Goal: Answer question/provide support: Share knowledge or assist other users

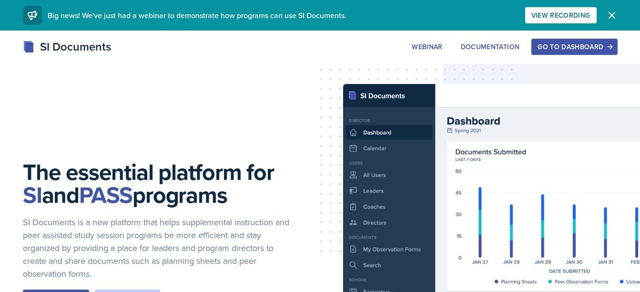
click at [566, 43] on div "Go to Dashboard" at bounding box center [574, 47] width 73 height 8
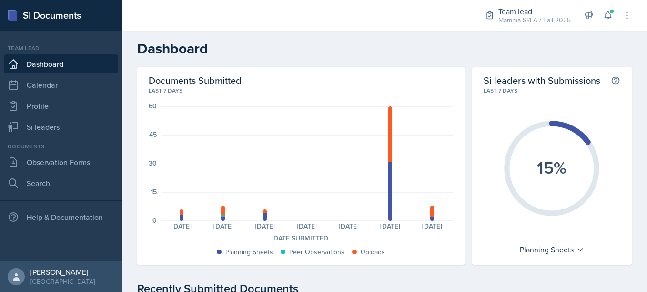
click at [615, 22] on div "Team lead Mamma SI/LA / Fall 2025 Team lead Mamma SI/LA / Fall 2025 Si leader P…" at bounding box center [552, 15] width 160 height 31
click at [612, 17] on icon at bounding box center [609, 15] width 10 height 10
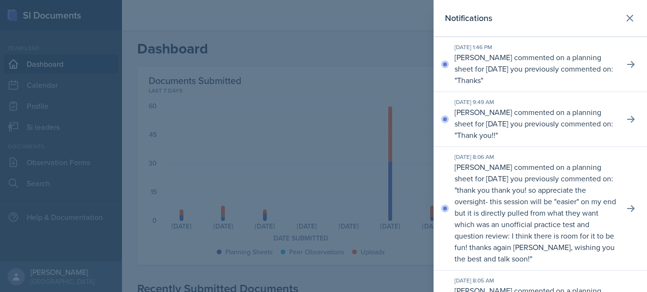
scroll to position [55, 0]
click at [621, 19] on button at bounding box center [630, 18] width 19 height 19
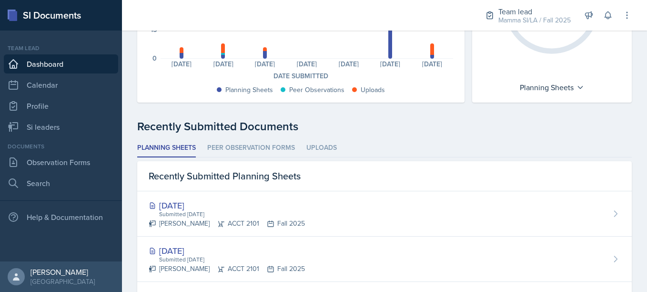
scroll to position [0, 0]
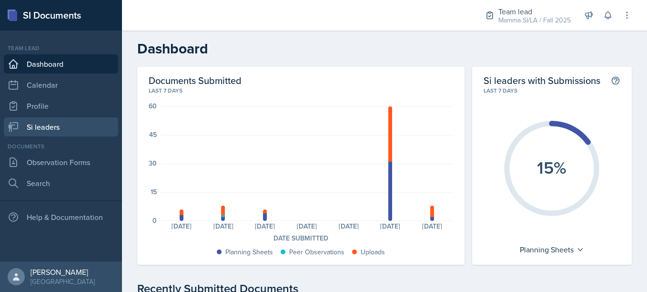
click at [34, 122] on link "Si leaders" at bounding box center [61, 126] width 114 height 19
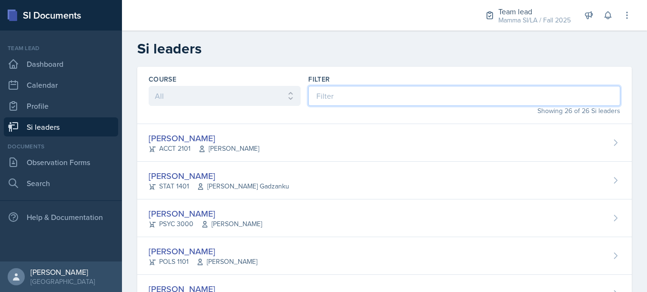
click at [346, 97] on input at bounding box center [464, 96] width 312 height 20
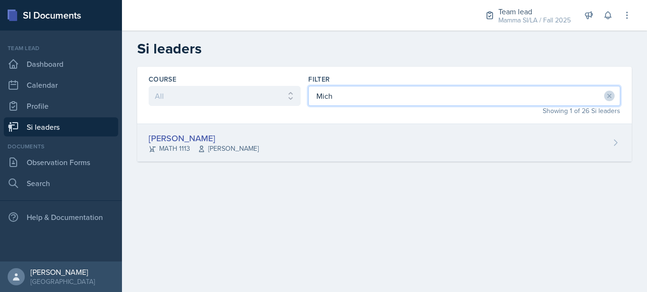
type input "Mich"
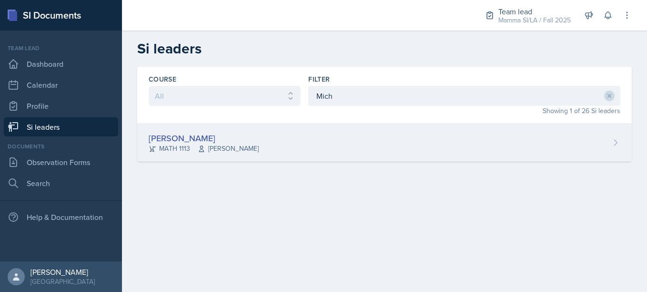
click at [280, 150] on div "[PERSON_NAME] MATH 1113 [PERSON_NAME]" at bounding box center [384, 143] width 495 height 38
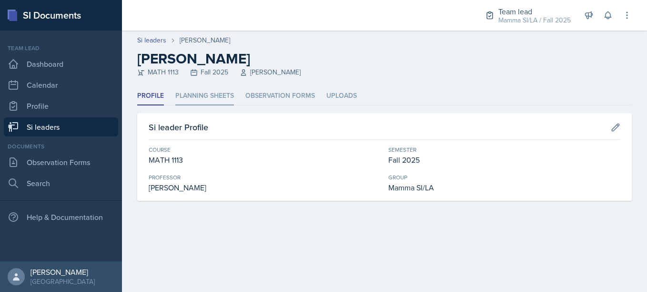
click at [208, 92] on li "Planning Sheets" at bounding box center [204, 96] width 59 height 19
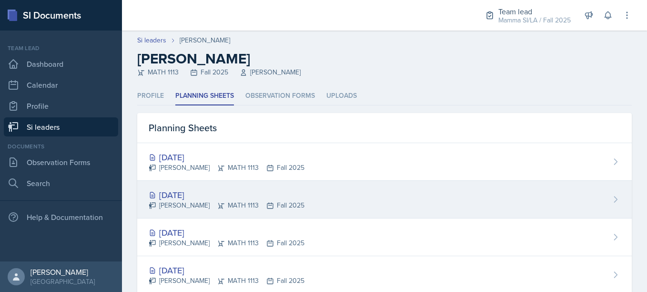
click at [301, 196] on div "[DATE] [PERSON_NAME] MATH 1113 Fall 2025" at bounding box center [384, 200] width 495 height 38
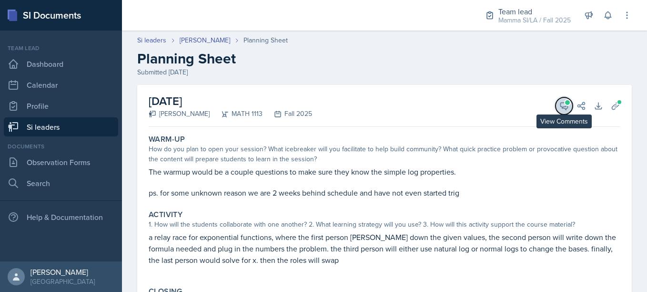
click at [560, 106] on icon at bounding box center [565, 106] width 10 height 10
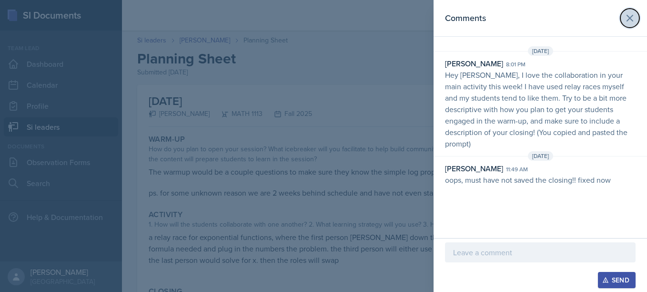
click at [629, 19] on icon at bounding box center [630, 18] width 6 height 6
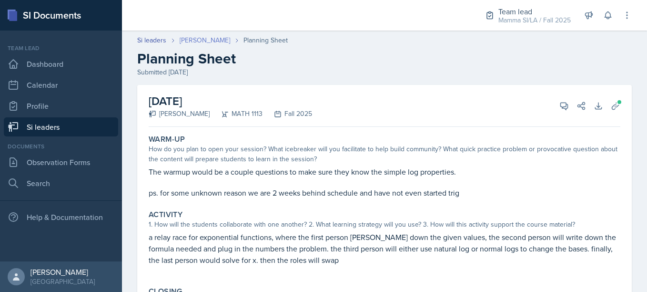
click at [197, 35] on link "[PERSON_NAME]" at bounding box center [205, 40] width 51 height 10
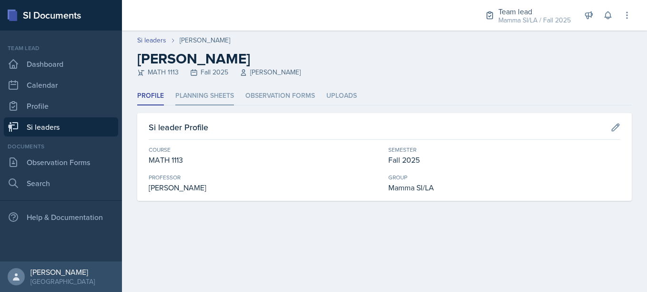
click at [209, 99] on li "Planning Sheets" at bounding box center [204, 96] width 59 height 19
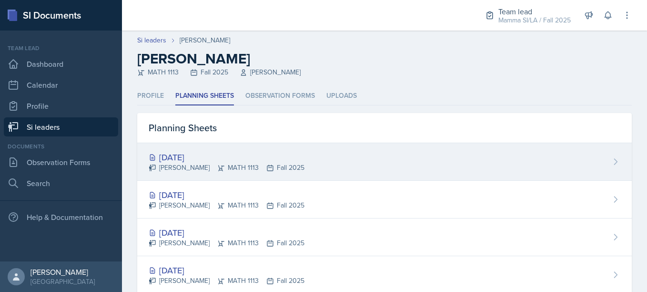
click at [230, 155] on div "[DATE]" at bounding box center [227, 157] width 156 height 13
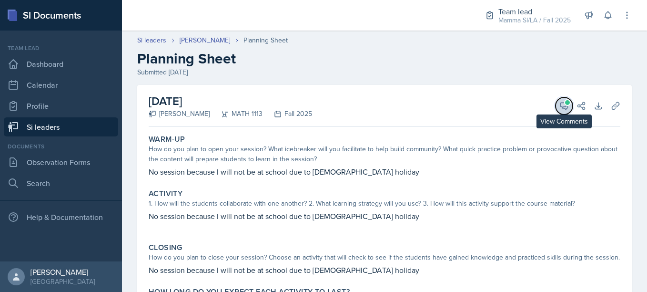
click at [560, 113] on button "View Comments" at bounding box center [564, 105] width 17 height 17
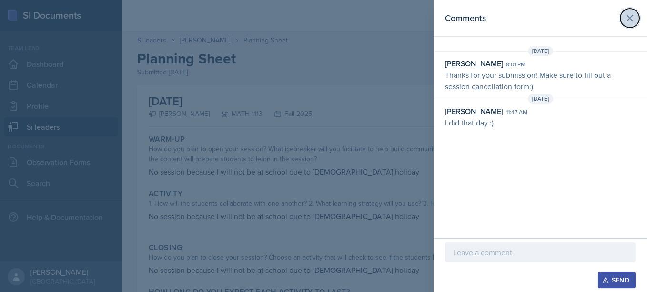
click at [625, 21] on icon at bounding box center [630, 17] width 11 height 11
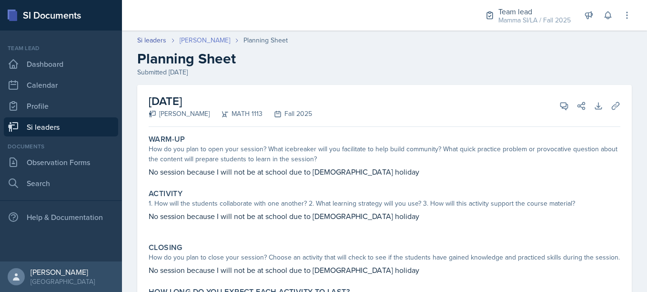
click at [205, 38] on link "[PERSON_NAME]" at bounding box center [205, 40] width 51 height 10
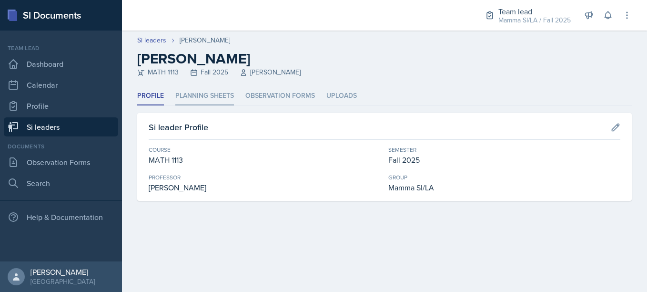
click at [186, 91] on li "Planning Sheets" at bounding box center [204, 96] width 59 height 19
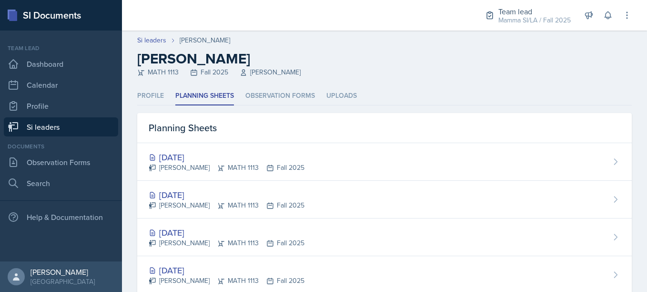
click at [64, 126] on link "Si leaders" at bounding box center [61, 126] width 114 height 19
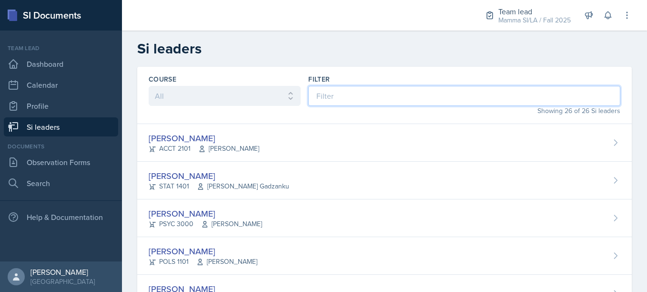
click at [319, 92] on input at bounding box center [464, 96] width 312 height 20
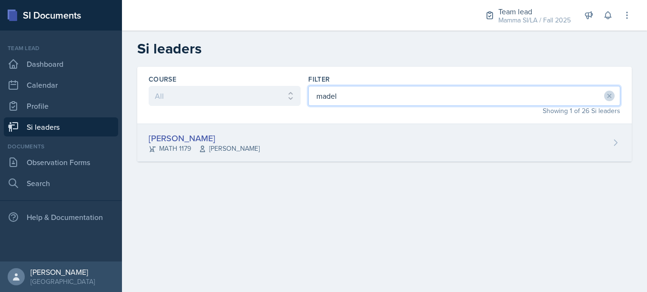
type input "madel"
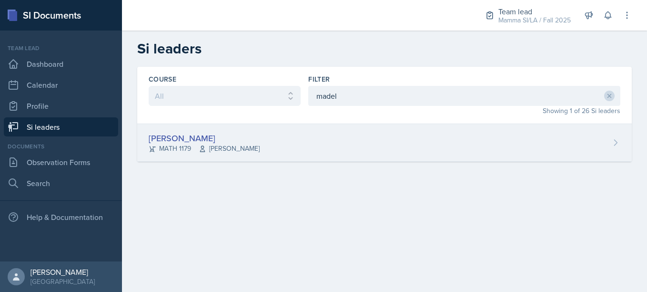
click at [241, 135] on div "[PERSON_NAME]" at bounding box center [204, 138] width 111 height 13
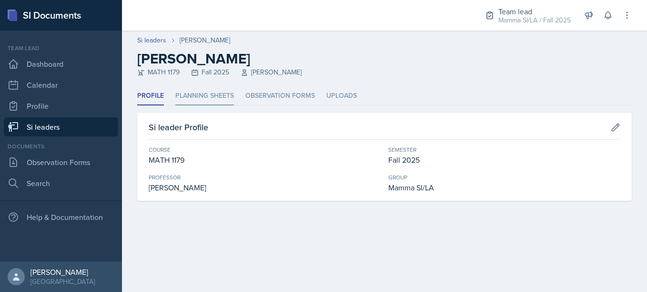
click at [199, 100] on li "Planning Sheets" at bounding box center [204, 96] width 59 height 19
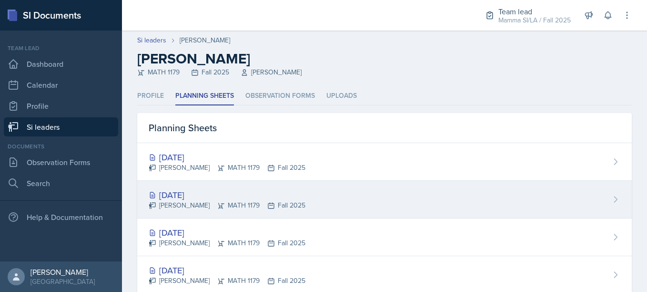
scroll to position [24, 0]
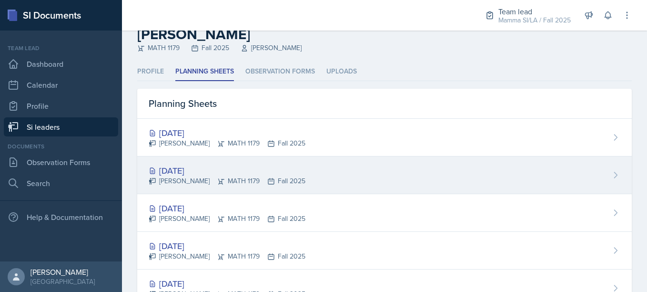
click at [232, 171] on div "[DATE]" at bounding box center [227, 170] width 157 height 13
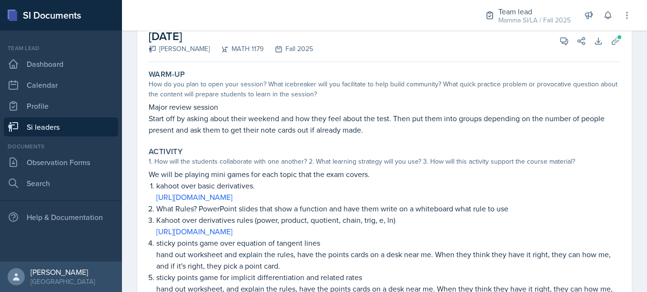
scroll to position [59, 0]
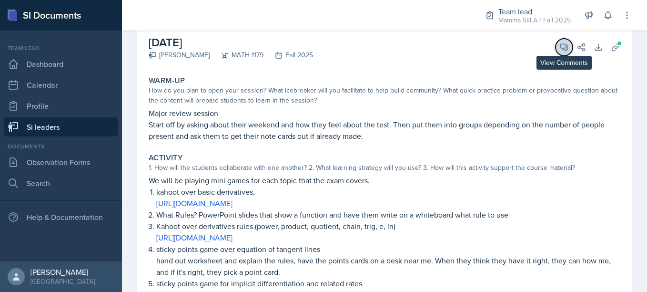
click at [564, 43] on button "View Comments" at bounding box center [564, 47] width 17 height 17
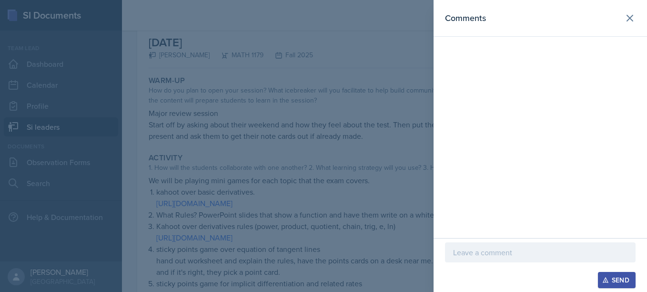
click at [484, 250] on p at bounding box center [540, 252] width 175 height 11
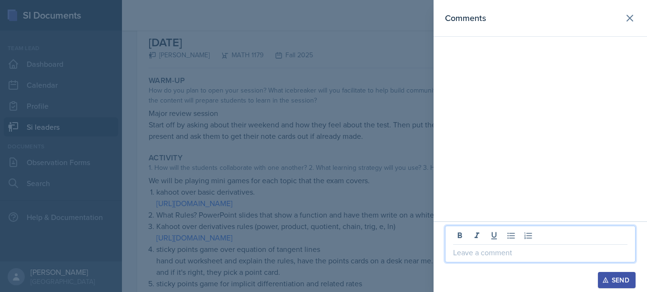
drag, startPoint x: 484, startPoint y: 250, endPoint x: 474, endPoint y: 198, distance: 52.9
click at [474, 198] on div "Comments Send" at bounding box center [541, 146] width 214 height 292
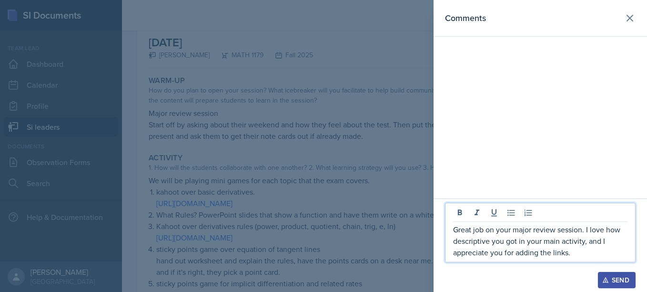
click at [577, 256] on p "Great job on your major review session. I love how descriptive you got in your …" at bounding box center [540, 241] width 175 height 34
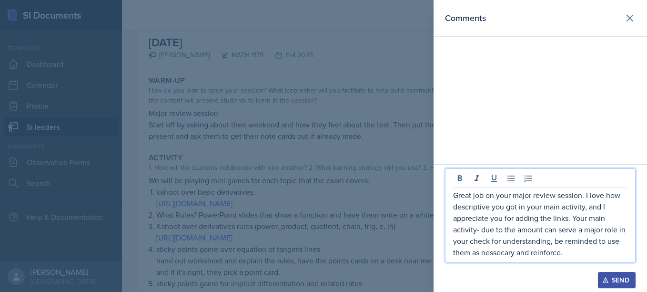
click at [499, 260] on div "Great job on your major review session. I love how descriptive you got in your …" at bounding box center [540, 215] width 191 height 94
click at [492, 251] on p "Great job on your major review session. I love how descriptive you got in your …" at bounding box center [540, 223] width 175 height 69
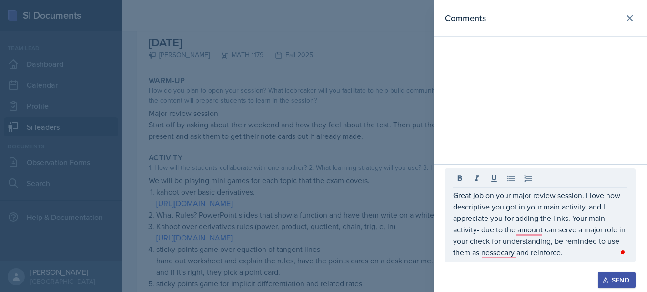
drag, startPoint x: 492, startPoint y: 251, endPoint x: 527, endPoint y: 265, distance: 37.7
click at [527, 265] on div at bounding box center [540, 267] width 191 height 10
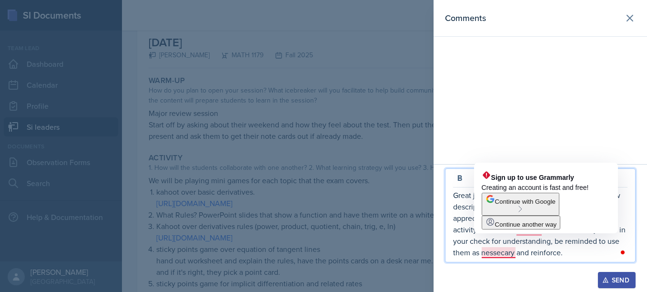
click at [501, 254] on p "Great job on your major review session. I love how descriptive you got in your …" at bounding box center [540, 223] width 175 height 69
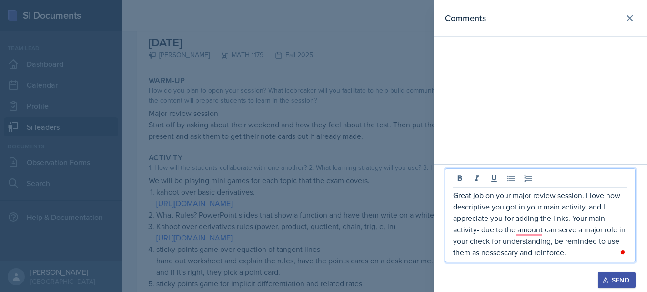
click at [556, 252] on p "Great job on your major review session. I love how descriptive you got in your …" at bounding box center [540, 223] width 175 height 69
click at [587, 252] on p "Great job on your major review session. I love how descriptive you got in your …" at bounding box center [540, 223] width 175 height 69
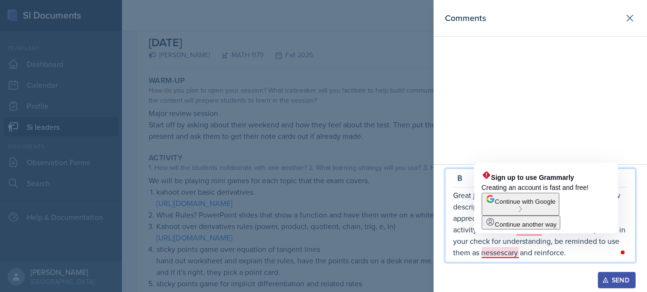
click at [470, 245] on p "Great job on your major review session. I love how descriptive you got in your …" at bounding box center [540, 223] width 175 height 69
click at [498, 254] on p "Great job on your major review session. I love how descriptive you got in your …" at bounding box center [540, 223] width 175 height 69
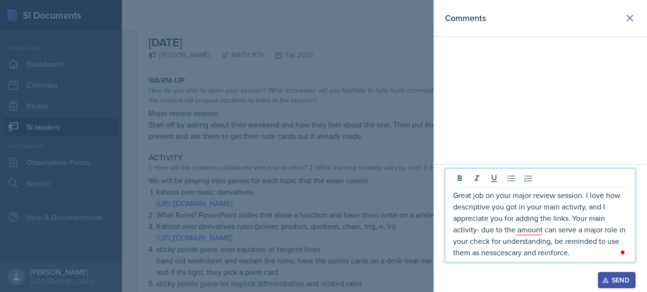
click at [527, 255] on p "Great job on your major review session. I love how descriptive you got in your …" at bounding box center [540, 223] width 175 height 69
click at [575, 252] on p "Great job on your major review session. I love how descriptive you got in your …" at bounding box center [540, 223] width 175 height 69
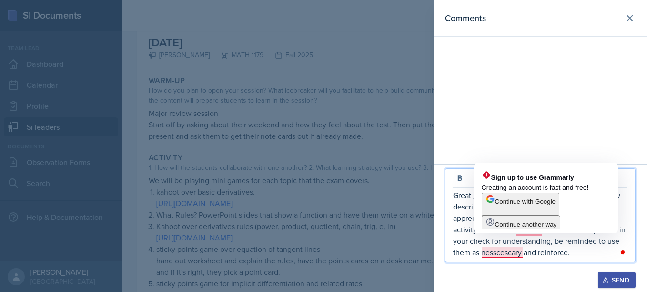
click at [493, 253] on p "Great job on your major review session. I love how descriptive you got in your …" at bounding box center [540, 223] width 175 height 69
click at [505, 253] on p "Great job on your major review session. I love how descriptive you got in your …" at bounding box center [540, 223] width 175 height 69
click at [512, 255] on p "Great job on your major review session. I love how descriptive you got in your …" at bounding box center [540, 223] width 175 height 69
click at [493, 251] on p "Great job on your major review session. I love how descriptive you got in your …" at bounding box center [540, 223] width 175 height 69
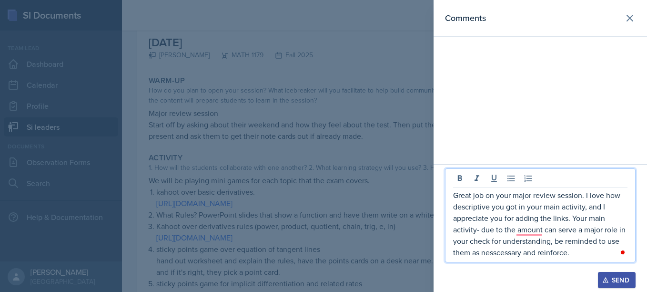
click at [509, 257] on p "Great job on your major review session. I love how descriptive you got in your …" at bounding box center [540, 223] width 175 height 69
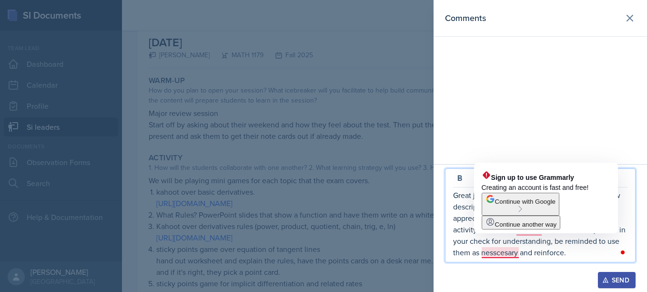
click at [518, 254] on p "Great job on your major review session. I love how descriptive you got in your …" at bounding box center [540, 223] width 175 height 69
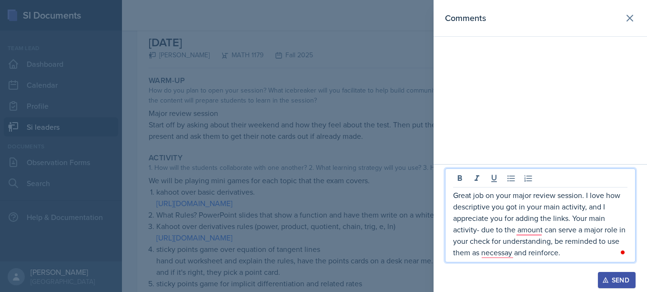
click at [514, 230] on p "Great job on your major review session. I love how descriptive you got in your …" at bounding box center [540, 223] width 175 height 69
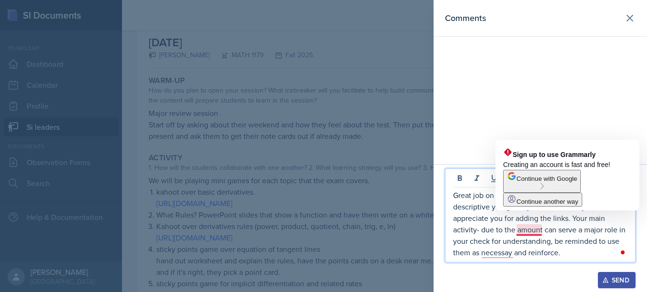
click at [542, 232] on p "Great job on your major review session. I love how descriptive you got in your …" at bounding box center [540, 223] width 175 height 69
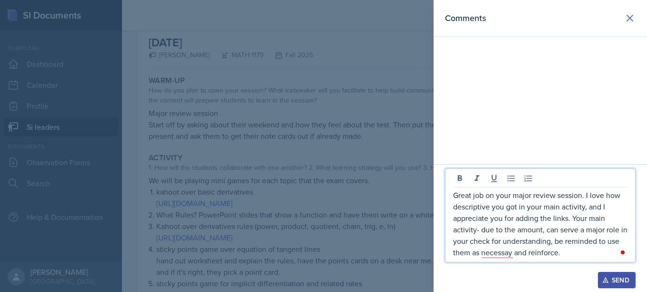
click at [562, 251] on p "Great job on your major review session. I love how descriptive you got in your …" at bounding box center [540, 223] width 175 height 69
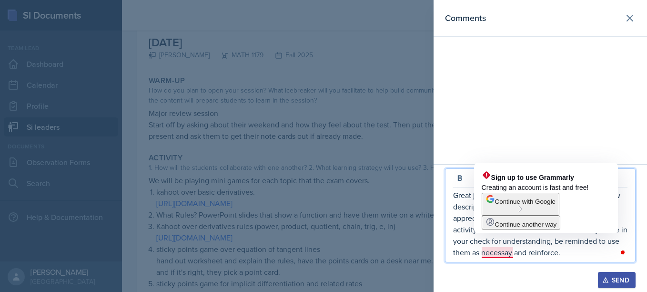
click at [505, 254] on p "Great job on your major review session. I love how descriptive you got in your …" at bounding box center [540, 223] width 175 height 69
click at [493, 254] on p "Great job on your major review session. I love how descriptive you got in your …" at bounding box center [540, 223] width 175 height 69
click at [502, 254] on p "Great job on your major review session. I love how descriptive you got in your …" at bounding box center [540, 223] width 175 height 69
click at [506, 254] on p "Great job on your major review session. I love how descriptive you got in your …" at bounding box center [540, 223] width 175 height 69
click at [511, 251] on p "Great job on your major review session. I love how descriptive you got in your …" at bounding box center [540, 223] width 175 height 69
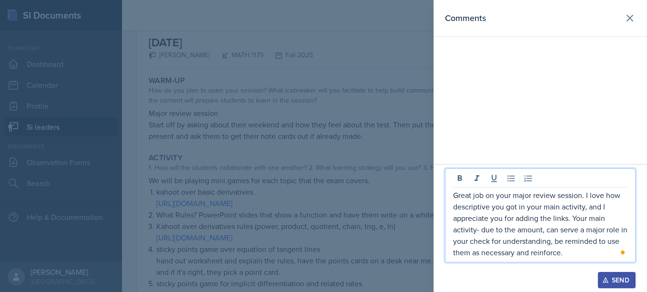
click at [572, 255] on p "Great job on your major review session. I love how descriptive you got in your …" at bounding box center [540, 223] width 175 height 69
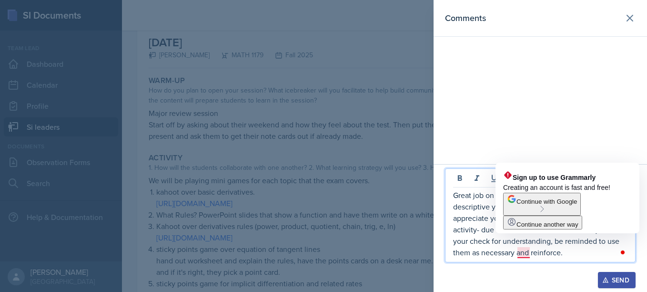
click at [516, 253] on p "Great job on your major review session. I love how descriptive you got in your …" at bounding box center [540, 223] width 175 height 69
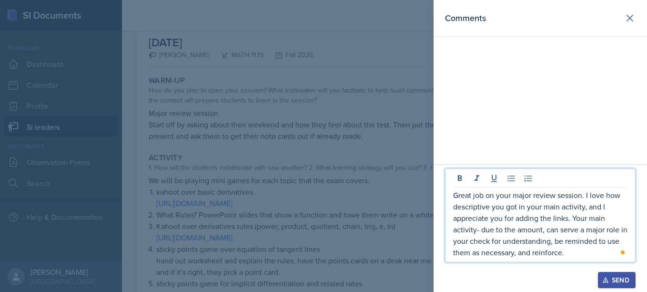
click at [587, 253] on p "Great job on your major review session. I love how descriptive you got in your …" at bounding box center [540, 223] width 175 height 69
click at [511, 196] on p "Great job on your major review session. I love how descriptive you got in your …" at bounding box center [540, 223] width 175 height 69
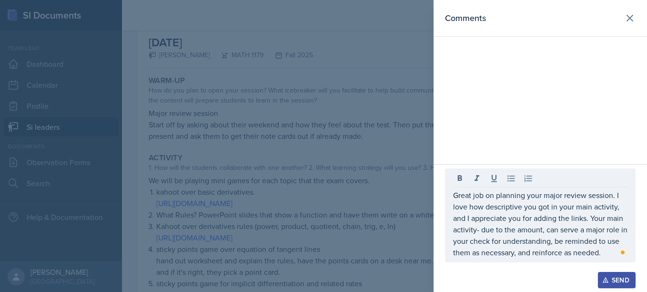
click at [610, 277] on div "Send" at bounding box center [617, 280] width 25 height 8
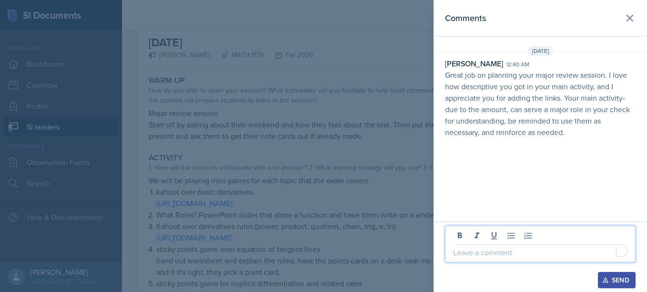
click at [507, 257] on p "To enrich screen reader interactions, please activate Accessibility in Grammarl…" at bounding box center [540, 252] width 175 height 11
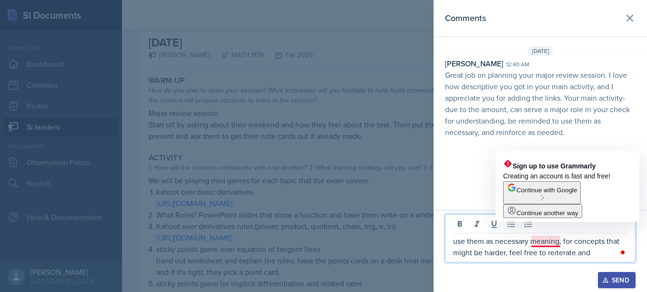
click at [543, 245] on p "use them as necessary meaning, for concepts that might be harder, feel free to …" at bounding box center [540, 246] width 175 height 23
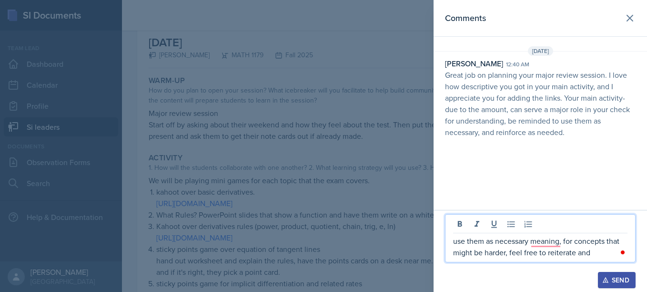
click at [564, 242] on p "use them as necessary meaning, for concepts that might be harder, feel free to …" at bounding box center [540, 246] width 175 height 23
click at [599, 252] on p "use them as necessary meaning: for concepts that might be harder, feel free to …" at bounding box center [540, 246] width 175 height 23
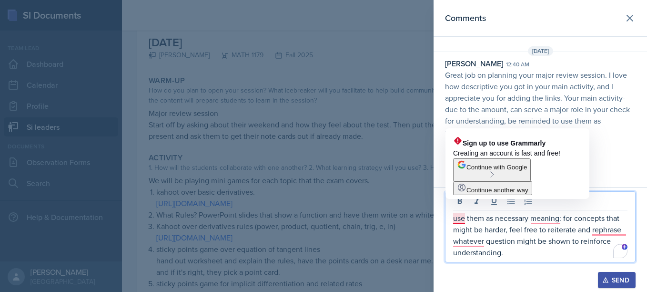
click at [461, 220] on p "use them as necessary meaning: for concepts that might be harder, feel free to …" at bounding box center [540, 235] width 175 height 46
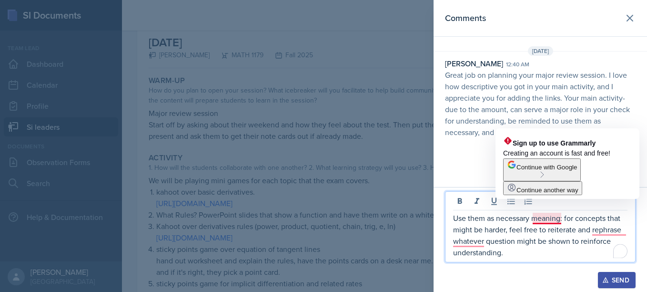
click at [563, 220] on p "Use them as necessary meaning: for concepts that might be harder, feel free to …" at bounding box center [540, 235] width 175 height 46
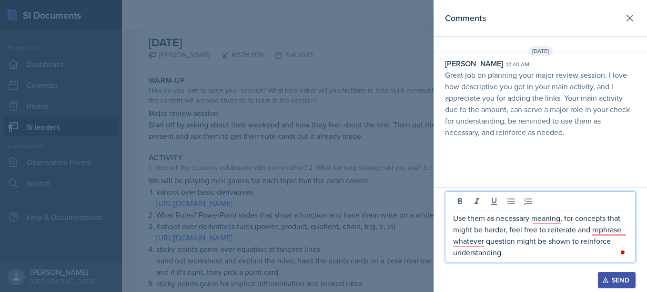
click at [543, 243] on p "Use them as necessary meaning, for concepts that might be harder, feel free to …" at bounding box center [540, 235] width 175 height 46
click at [565, 220] on p "Use them as necessary meaning, for concepts that might be harder, feel free to …" at bounding box center [540, 235] width 175 height 46
click at [533, 257] on p "Use them as necessary meaning; for concepts that might be harder, feel free to …" at bounding box center [540, 235] width 175 height 46
click at [567, 220] on p "Use them as necessary meaning; for concepts that might be harder, feel free to …" at bounding box center [540, 235] width 175 height 46
click at [565, 220] on p "Use them as necessary meaning; for concepts that might be harder, feel free to …" at bounding box center [540, 235] width 175 height 46
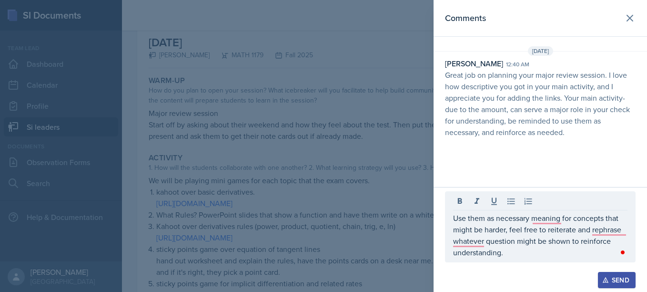
click at [538, 260] on div "Use them as necessary meaning for concepts that might be harder, feel free to r…" at bounding box center [540, 226] width 191 height 71
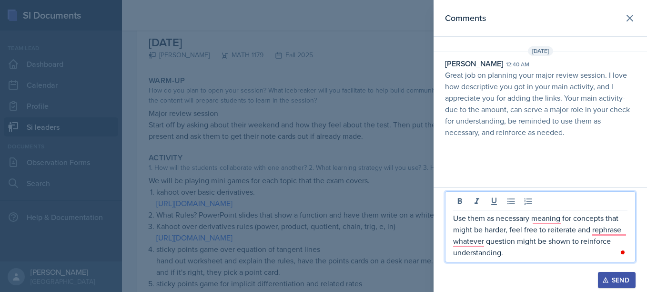
click at [514, 251] on p "Use them as necessary meaning for concepts that might be harder, feel free to r…" at bounding box center [540, 235] width 175 height 46
click at [532, 217] on p "Use them as necessary meaning for concepts that might be harder, feel free to r…" at bounding box center [540, 235] width 175 height 46
click at [528, 257] on p "Use them as necessary- meaning for concepts that might be harder, feel free to …" at bounding box center [540, 235] width 175 height 46
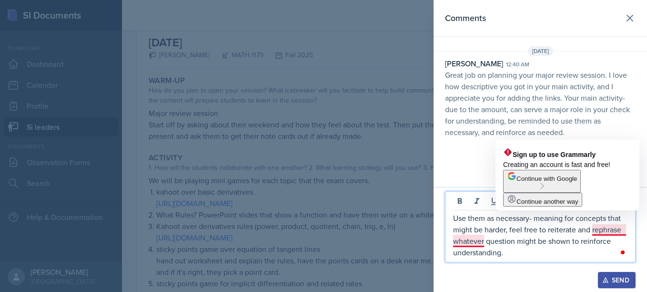
click at [599, 232] on p "Use them as necessary- meaning for concepts that might be harder, feel free to …" at bounding box center [540, 235] width 175 height 46
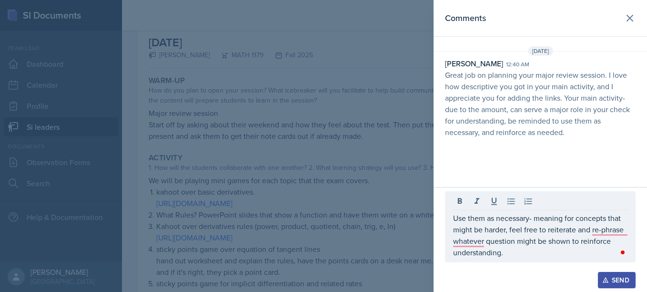
click at [547, 260] on div "Use them as necessary- meaning for concepts that might be harder, feel free to …" at bounding box center [540, 226] width 191 height 71
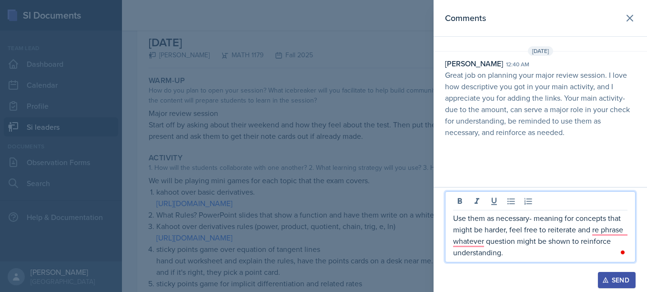
click at [541, 254] on p "Use them as necessary- meaning for concepts that might be harder, feel free to …" at bounding box center [540, 235] width 175 height 46
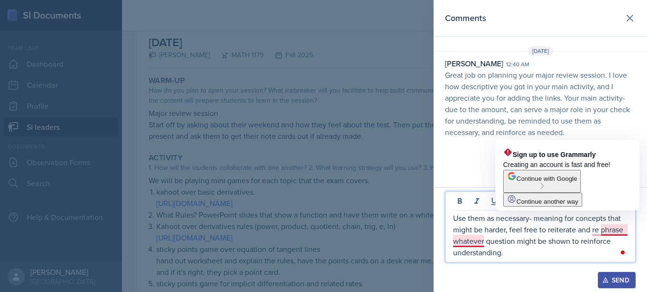
click at [625, 233] on p "Use them as necessary- meaning for concepts that might be harder, feel free to …" at bounding box center [540, 235] width 175 height 46
click at [586, 234] on p "Use them as necessary- meaning for concepts that might be harder, feel free to …" at bounding box center [540, 235] width 175 height 46
click at [582, 230] on p "Use them as necessary- meaning for concepts that might be harder, feel free to …" at bounding box center [540, 235] width 175 height 46
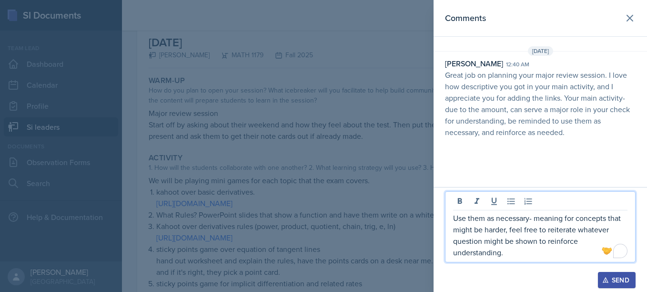
click at [480, 239] on p "Use them as necessary- meaning for concepts that might be harder, feel free to …" at bounding box center [540, 235] width 175 height 46
click at [481, 242] on p "Use them as necessary- meaning for concepts that might be harder, feel free to …" at bounding box center [540, 235] width 175 height 46
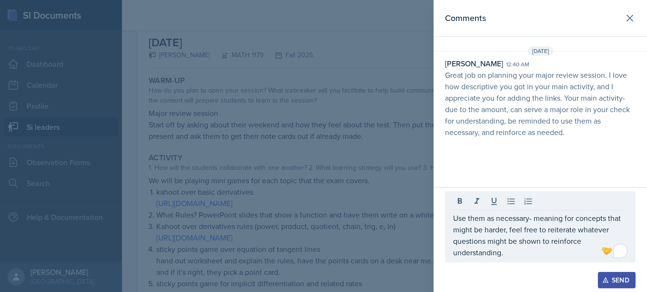
click at [605, 274] on button "Send" at bounding box center [617, 280] width 38 height 16
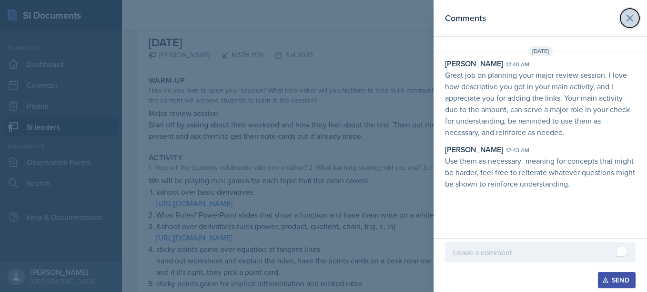
click at [629, 19] on icon at bounding box center [630, 17] width 11 height 11
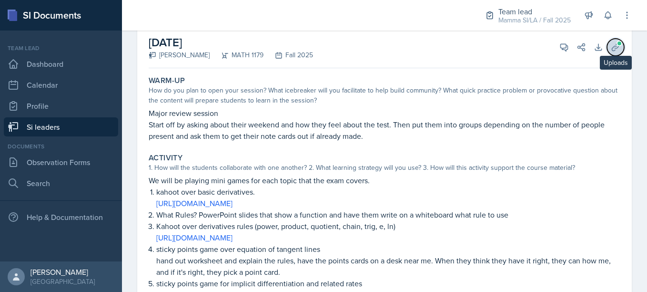
click at [611, 51] on icon at bounding box center [616, 47] width 10 height 10
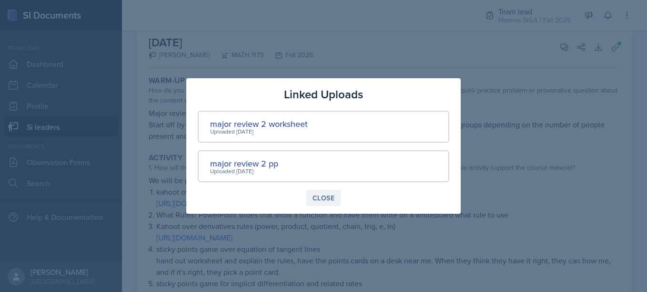
click at [339, 195] on button "Close" at bounding box center [324, 198] width 34 height 16
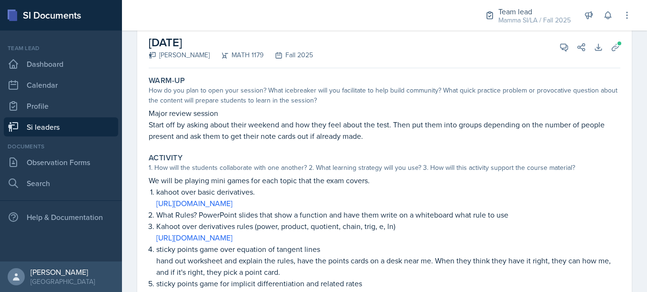
click at [69, 120] on link "Si leaders" at bounding box center [61, 126] width 114 height 19
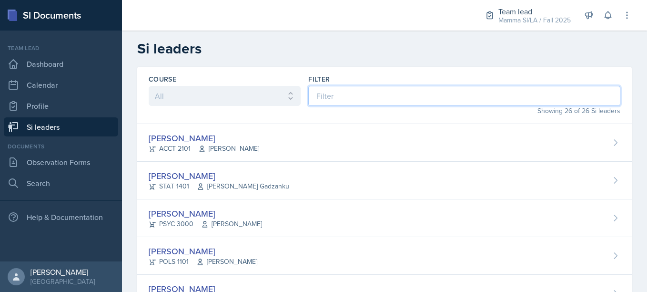
click at [336, 93] on input at bounding box center [464, 96] width 312 height 20
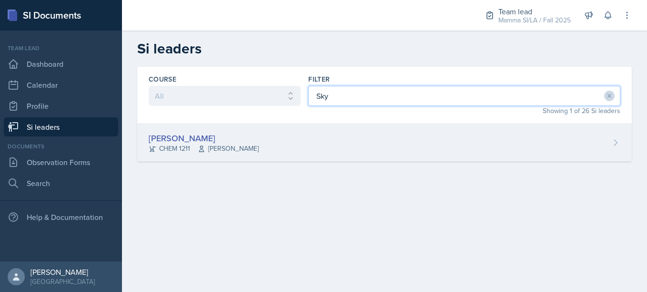
type input "Sky"
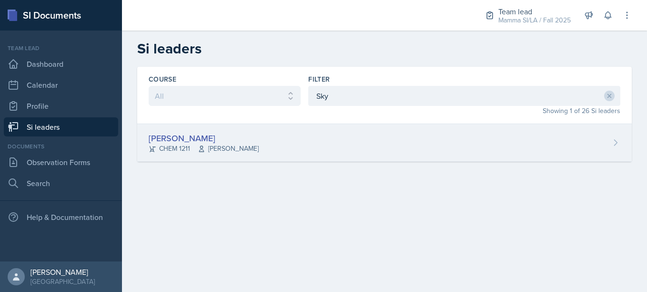
click at [257, 149] on div "[PERSON_NAME] CHEM 1211 [PERSON_NAME]" at bounding box center [384, 143] width 495 height 38
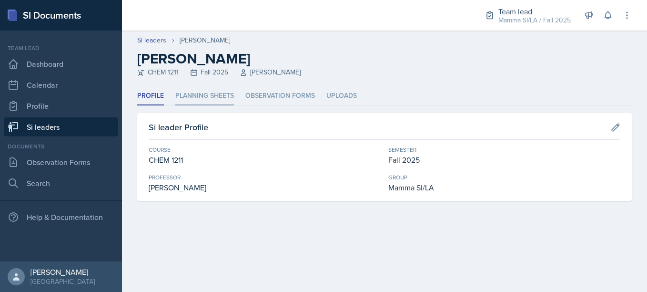
click at [210, 94] on li "Planning Sheets" at bounding box center [204, 96] width 59 height 19
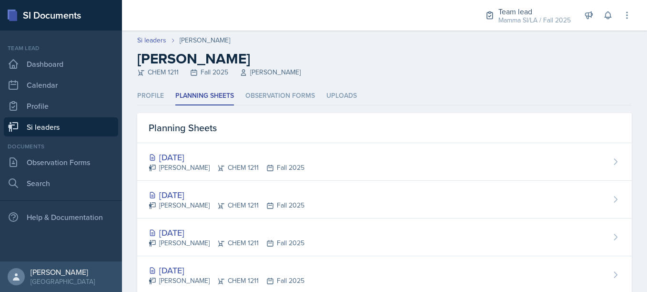
click at [89, 120] on link "Si leaders" at bounding box center [61, 126] width 114 height 19
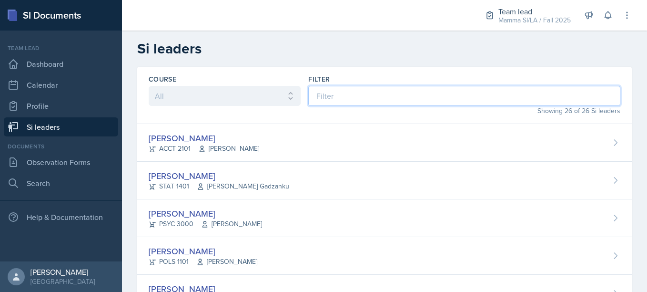
click at [359, 87] on input at bounding box center [464, 96] width 312 height 20
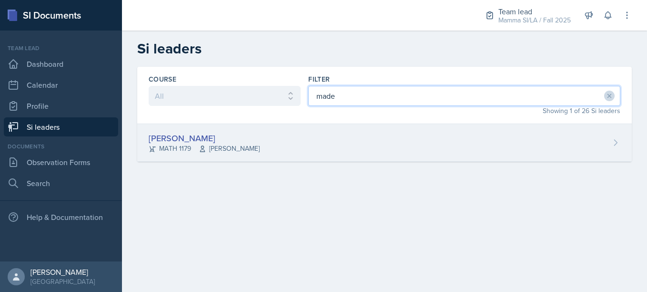
type input "made"
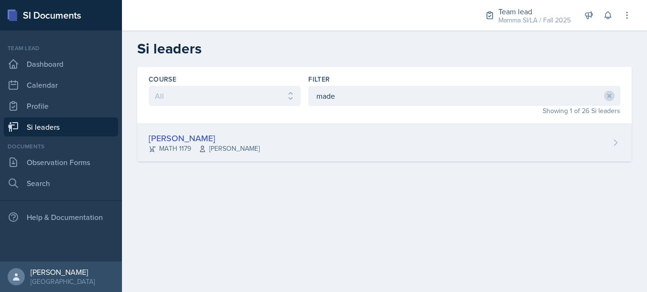
click at [266, 138] on div "[PERSON_NAME] MATH 1179 [PERSON_NAME]" at bounding box center [384, 143] width 495 height 38
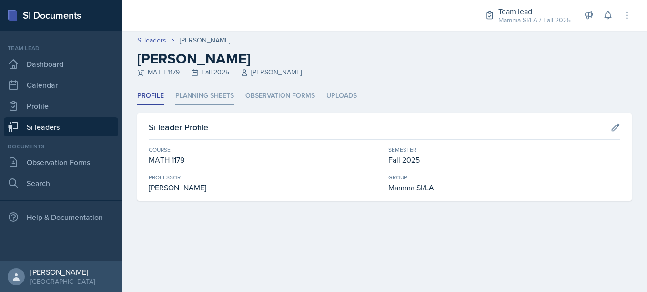
click at [216, 94] on li "Planning Sheets" at bounding box center [204, 96] width 59 height 19
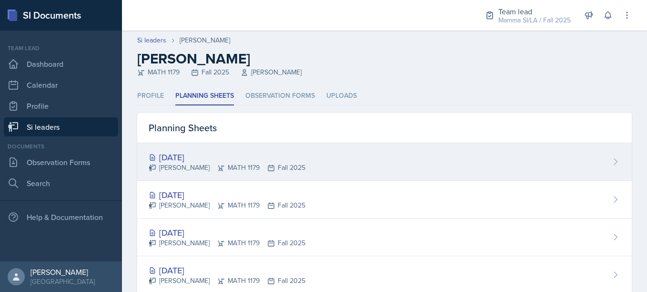
click at [242, 158] on div "[DATE]" at bounding box center [227, 157] width 157 height 13
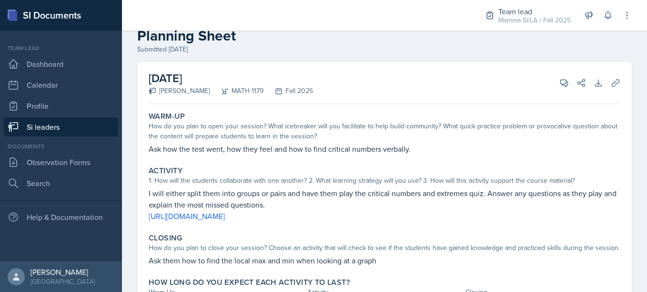
scroll to position [26, 0]
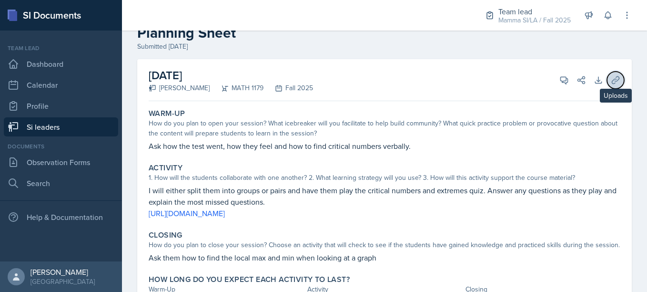
click at [611, 75] on icon at bounding box center [616, 80] width 10 height 10
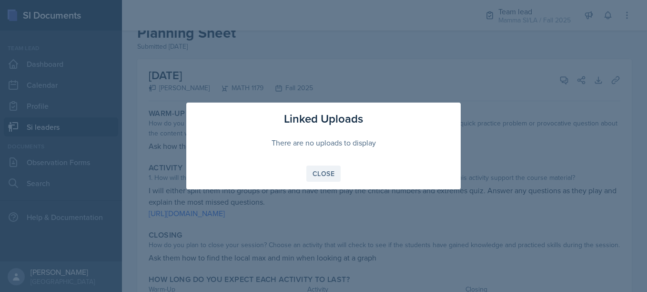
click at [334, 173] on div "Close" at bounding box center [324, 174] width 22 height 8
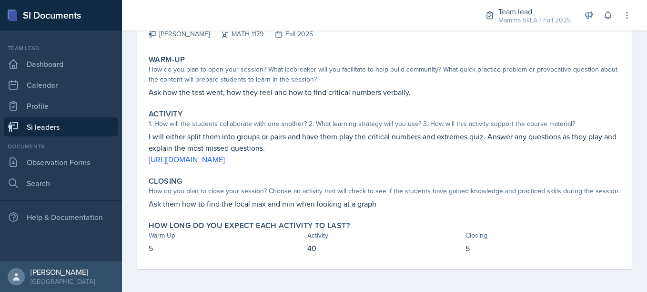
scroll to position [0, 0]
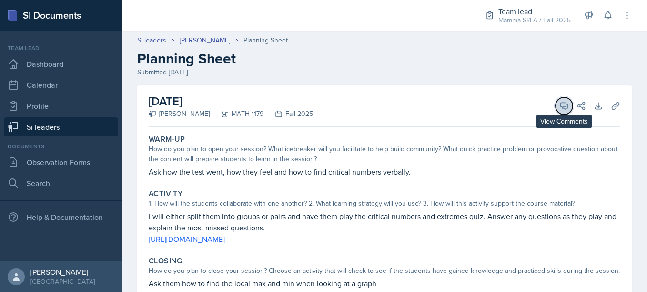
click at [556, 112] on button "View Comments" at bounding box center [564, 105] width 17 height 17
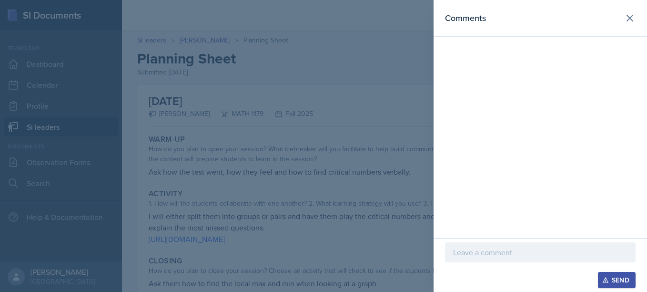
click at [484, 258] on div at bounding box center [540, 252] width 191 height 20
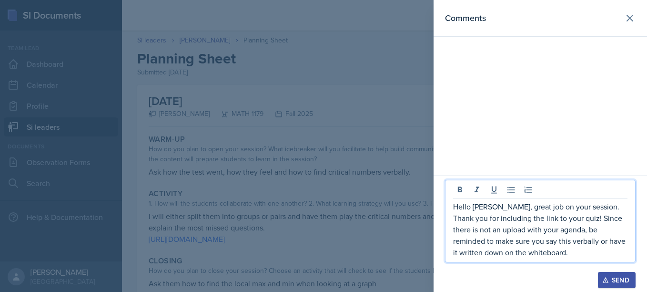
click at [544, 259] on div "Hello [PERSON_NAME], great job on your session. Thank you for including the lin…" at bounding box center [540, 221] width 191 height 82
click at [543, 251] on p "Hello [PERSON_NAME], great job on your session. Thank you for including the lin…" at bounding box center [540, 229] width 175 height 57
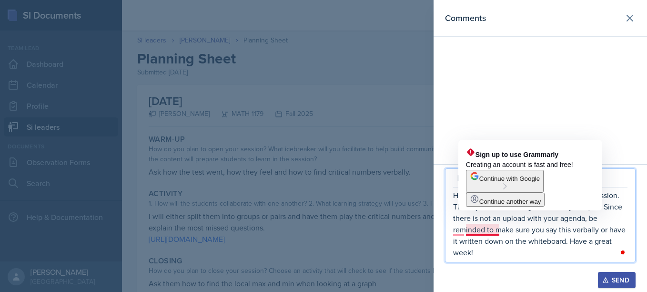
click at [465, 232] on p "Hello [PERSON_NAME], great job on your session. Thank you for including the lin…" at bounding box center [540, 223] width 175 height 69
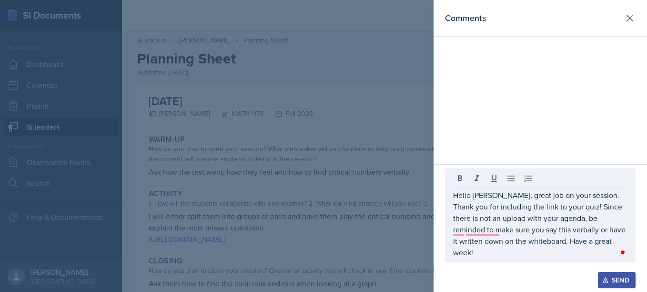
click at [615, 281] on div "Send" at bounding box center [617, 280] width 25 height 8
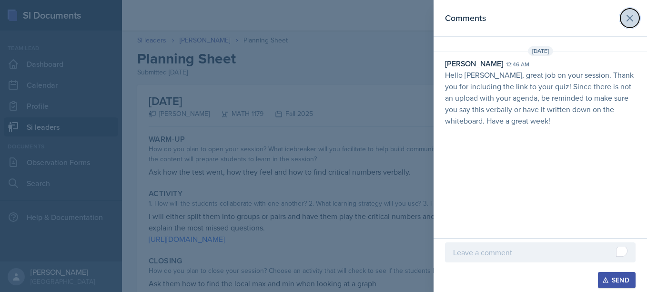
click at [625, 24] on button at bounding box center [630, 18] width 19 height 19
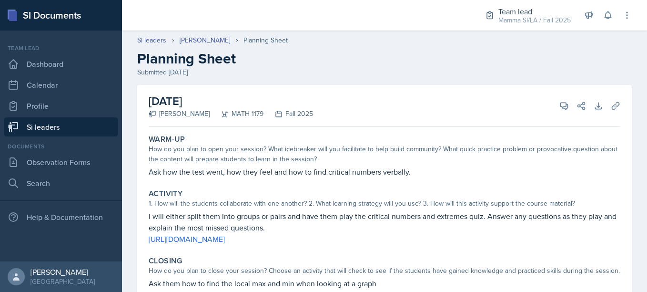
click at [76, 124] on link "Si leaders" at bounding box center [61, 126] width 114 height 19
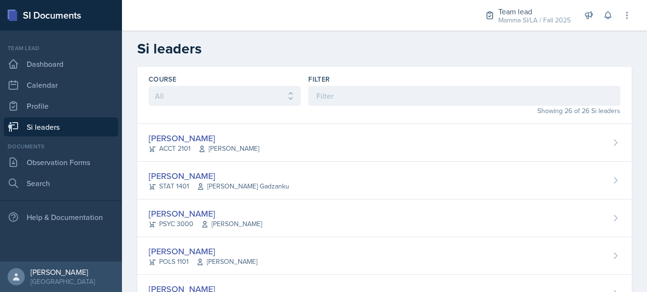
click at [365, 80] on div "Filter" at bounding box center [464, 79] width 312 height 10
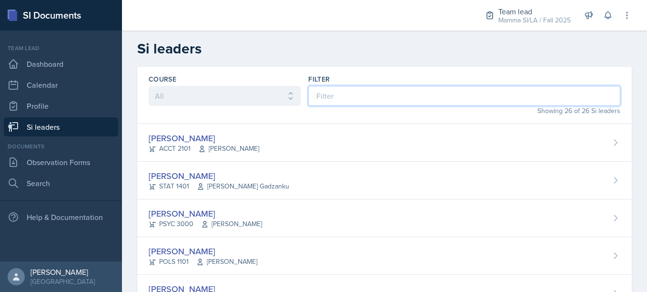
click at [358, 94] on input at bounding box center [464, 96] width 312 height 20
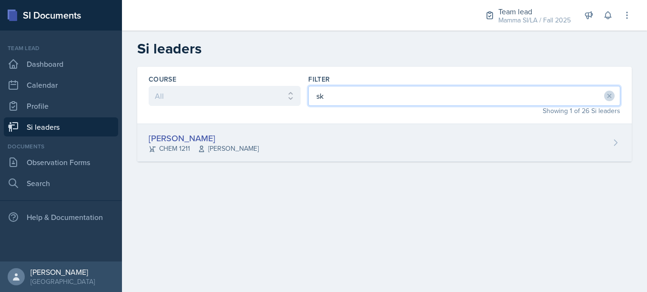
type input "sk"
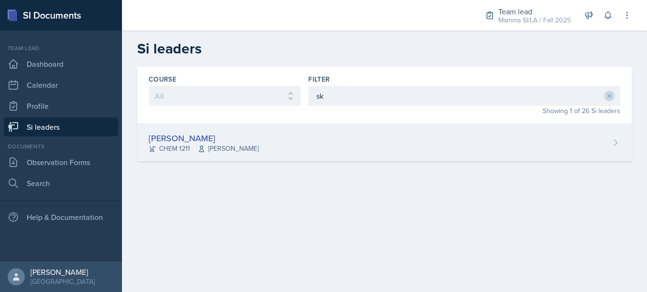
click at [276, 135] on div "[PERSON_NAME] CHEM 1211 [PERSON_NAME]" at bounding box center [384, 143] width 495 height 38
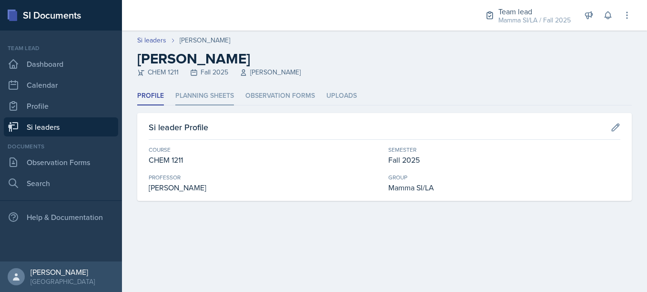
click at [204, 97] on li "Planning Sheets" at bounding box center [204, 96] width 59 height 19
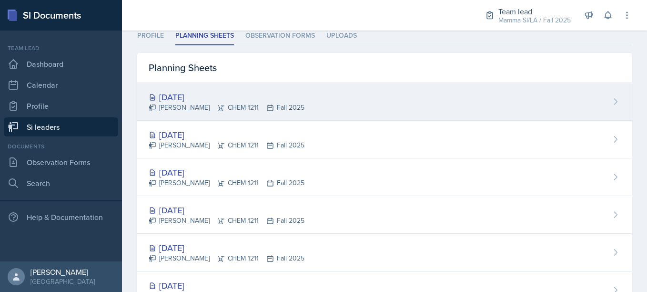
scroll to position [61, 0]
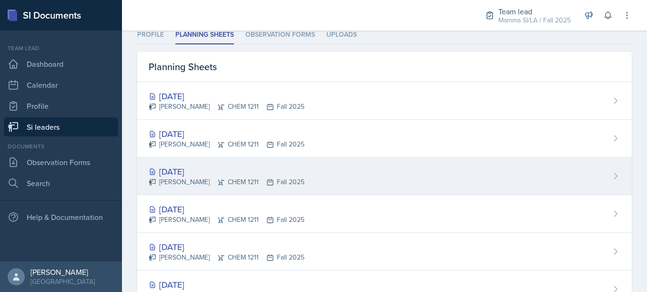
click at [225, 170] on div "[DATE]" at bounding box center [227, 171] width 156 height 13
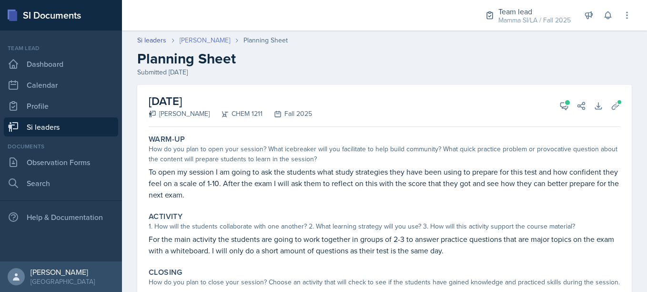
click at [203, 39] on link "[PERSON_NAME]" at bounding box center [205, 40] width 51 height 10
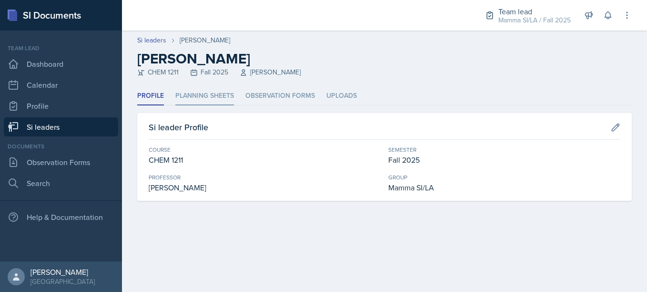
click at [216, 89] on li "Planning Sheets" at bounding box center [204, 96] width 59 height 19
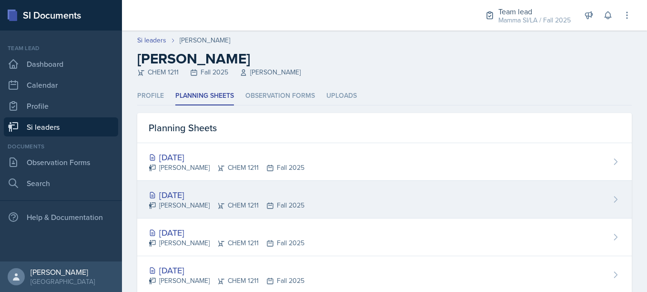
click at [272, 191] on div "[DATE]" at bounding box center [227, 194] width 156 height 13
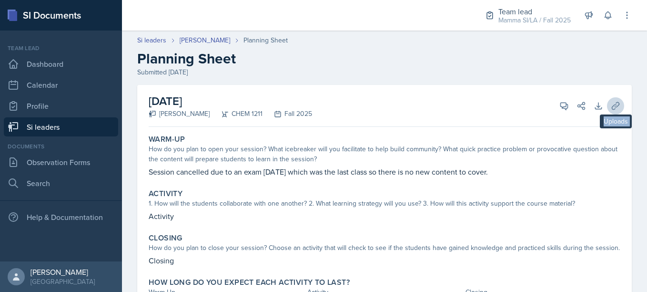
drag, startPoint x: 628, startPoint y: 96, endPoint x: 616, endPoint y: 102, distance: 13.0
click at [616, 102] on div "[DATE] [PERSON_NAME] CHEM 1211 Fall 2025 View Comments Comments Send Share Down…" at bounding box center [384, 217] width 525 height 264
drag, startPoint x: 616, startPoint y: 102, endPoint x: 606, endPoint y: 104, distance: 10.8
click at [611, 104] on icon at bounding box center [616, 106] width 10 height 10
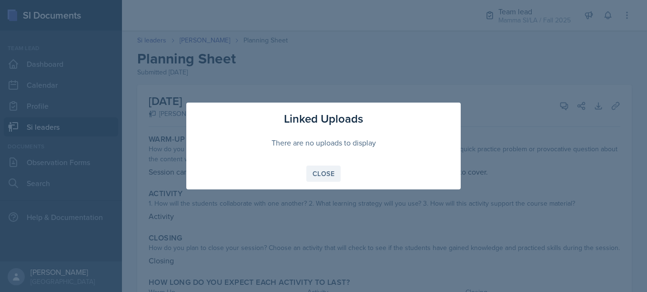
click at [316, 179] on button "Close" at bounding box center [324, 173] width 34 height 16
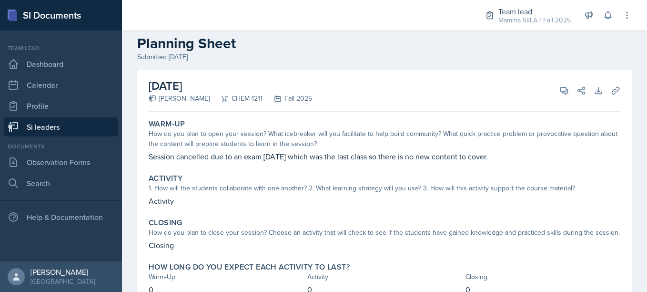
scroll to position [57, 0]
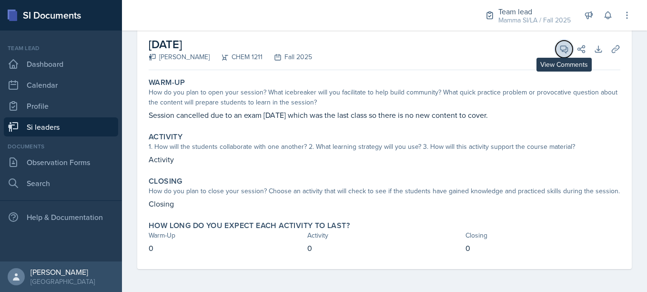
click at [556, 50] on button "View Comments" at bounding box center [564, 49] width 17 height 17
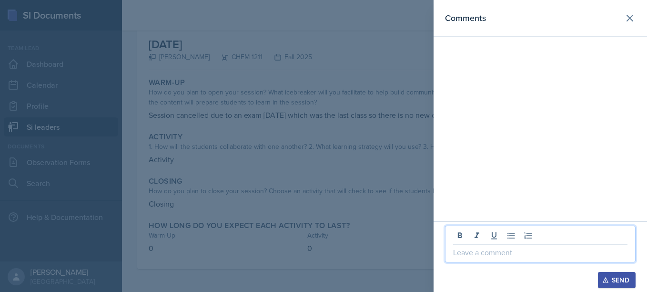
click at [487, 254] on p at bounding box center [540, 252] width 175 height 11
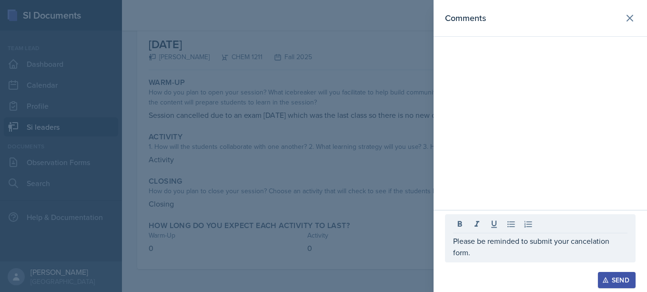
click at [616, 283] on div "Send" at bounding box center [617, 280] width 25 height 8
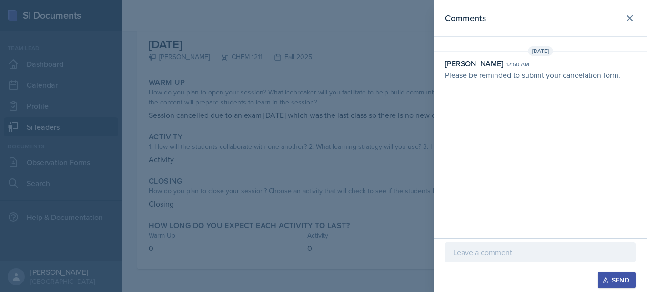
click at [408, 209] on div at bounding box center [323, 146] width 647 height 292
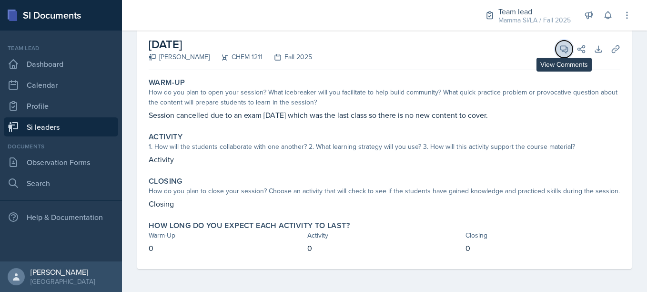
click at [560, 53] on icon at bounding box center [565, 49] width 10 height 10
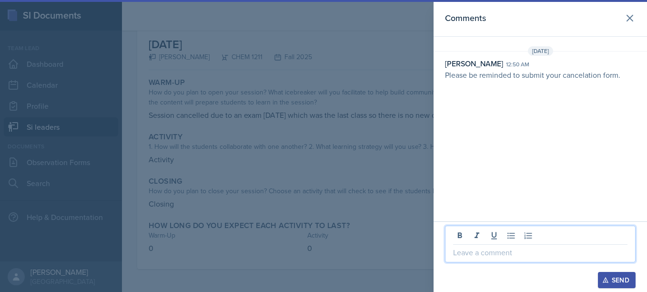
click at [477, 256] on p at bounding box center [540, 252] width 175 height 11
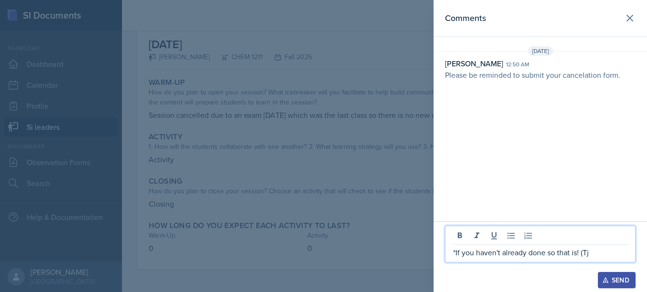
click at [601, 252] on p "*If you haven't already done so that is! (Tj" at bounding box center [540, 252] width 175 height 11
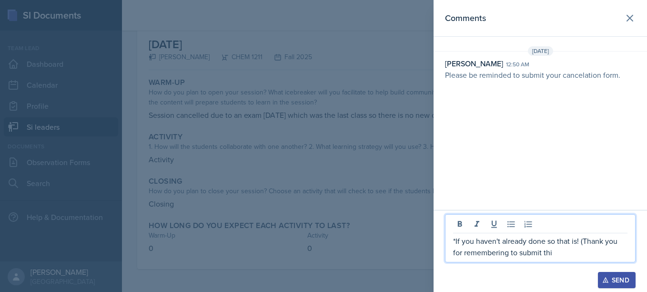
click at [553, 257] on p "*If you haven't already done so that is! (Thank you for remembering to submit t…" at bounding box center [540, 246] width 175 height 23
click at [553, 257] on p "*If you haven't already done so that is! (Thank you for remembering to submit th" at bounding box center [540, 246] width 175 height 23
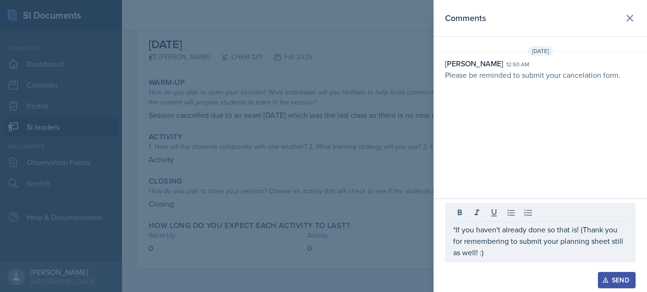
click at [616, 270] on div at bounding box center [540, 267] width 191 height 10
click at [620, 284] on div "Send" at bounding box center [617, 280] width 25 height 8
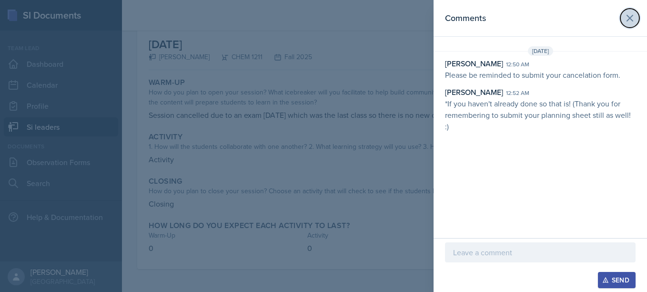
click at [635, 12] on button at bounding box center [630, 18] width 19 height 19
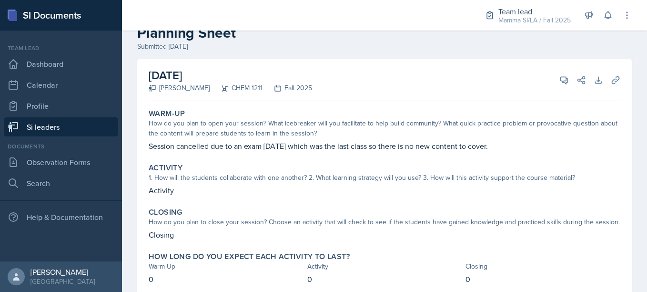
scroll to position [0, 0]
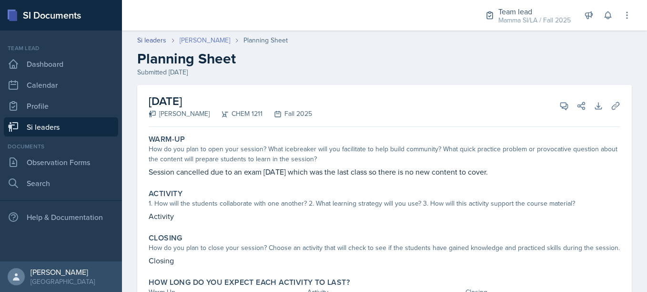
click at [207, 44] on link "[PERSON_NAME]" at bounding box center [205, 40] width 51 height 10
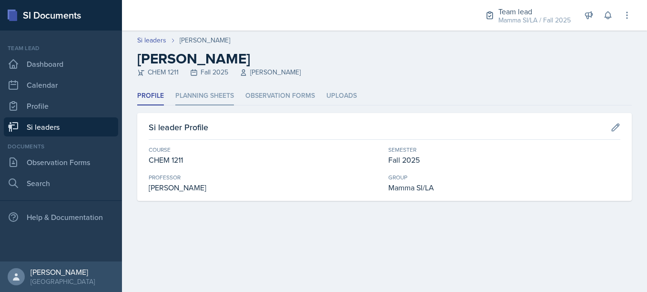
click at [200, 92] on li "Planning Sheets" at bounding box center [204, 96] width 59 height 19
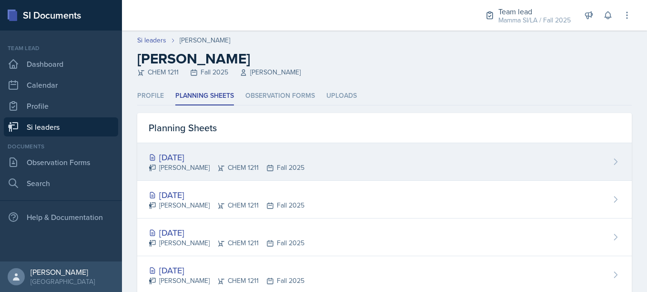
click at [247, 150] on div "[DATE] [PERSON_NAME] CHEM 1211 Fall 2025" at bounding box center [384, 162] width 495 height 38
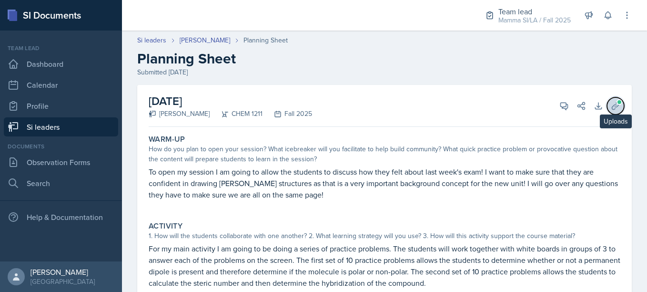
click at [615, 104] on button "Uploads" at bounding box center [615, 105] width 17 height 17
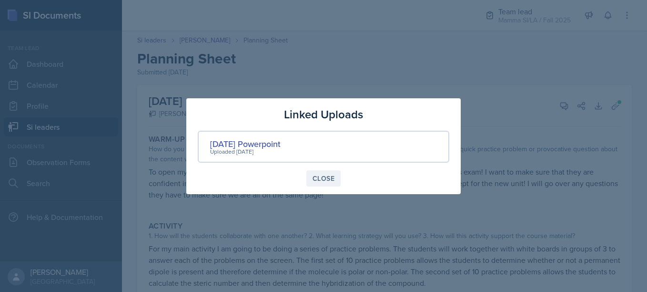
click at [311, 174] on button "Close" at bounding box center [324, 178] width 34 height 16
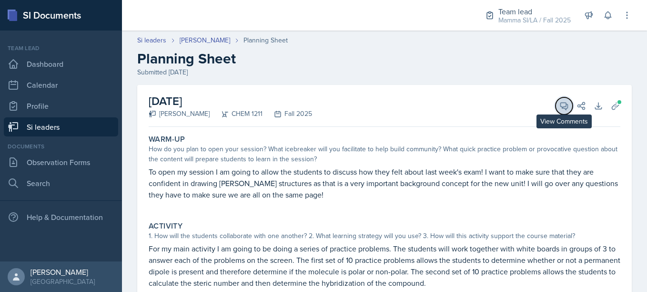
click at [561, 108] on icon at bounding box center [564, 106] width 7 height 7
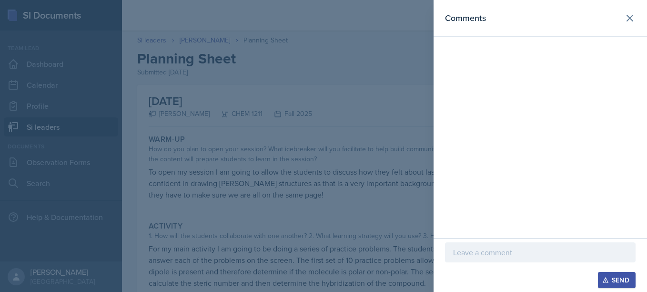
click at [524, 245] on div at bounding box center [540, 252] width 191 height 20
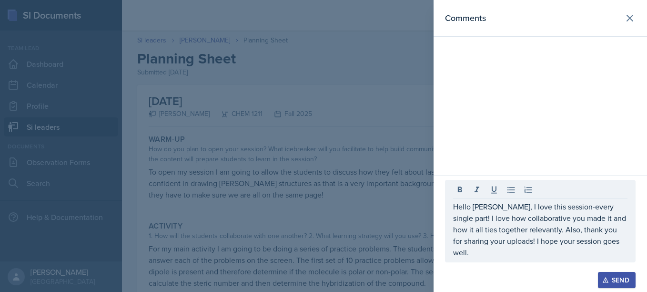
click at [618, 280] on div "Send" at bounding box center [617, 280] width 25 height 8
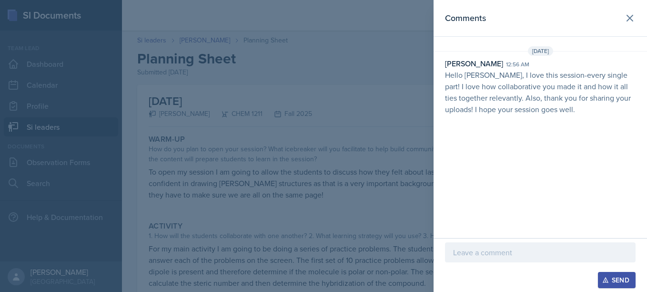
click at [481, 182] on div "Comments [DATE] [PERSON_NAME] 12:56 am Hello [PERSON_NAME], I love this session…" at bounding box center [541, 119] width 214 height 238
click at [639, 20] on button at bounding box center [630, 18] width 19 height 19
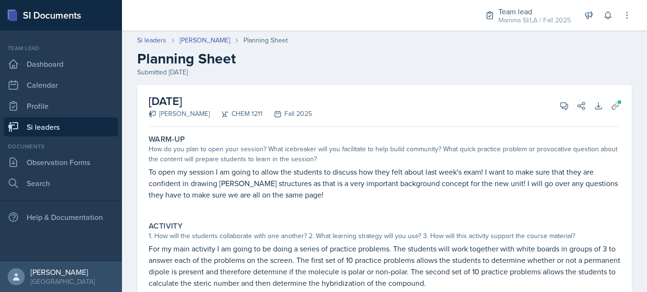
click at [94, 131] on link "Si leaders" at bounding box center [61, 126] width 114 height 19
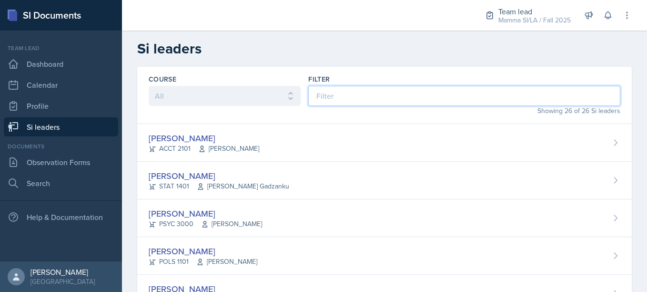
click at [354, 102] on input at bounding box center [464, 96] width 312 height 20
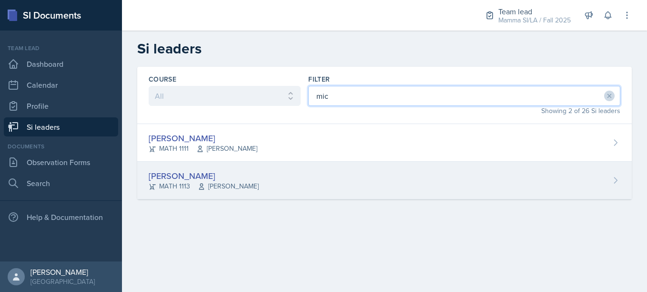
type input "mic"
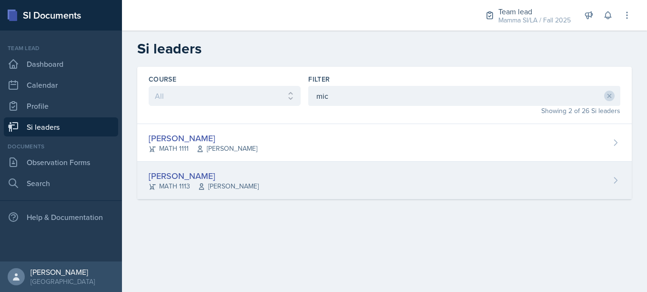
click at [277, 169] on div "[PERSON_NAME] MATH 1113 [PERSON_NAME]" at bounding box center [384, 181] width 495 height 38
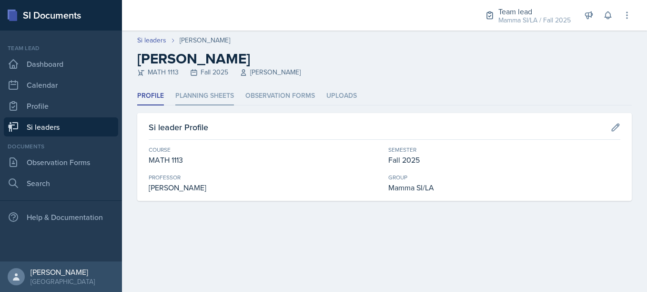
click at [215, 99] on li "Planning Sheets" at bounding box center [204, 96] width 59 height 19
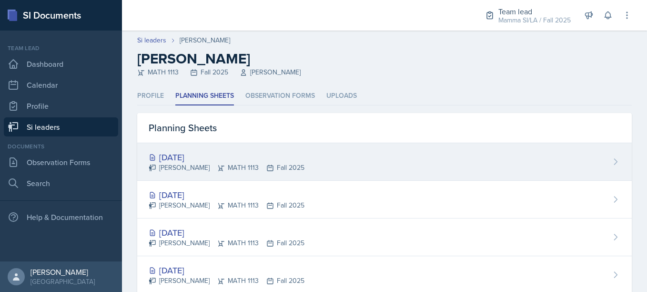
click at [233, 152] on div "[DATE]" at bounding box center [227, 157] width 156 height 13
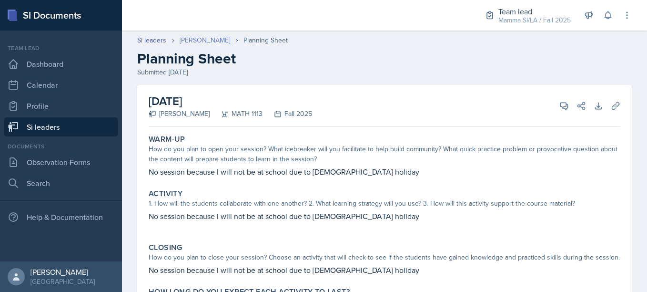
click at [213, 39] on link "[PERSON_NAME]" at bounding box center [205, 40] width 51 height 10
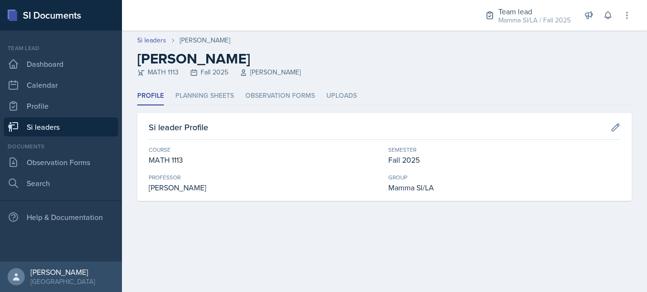
click at [81, 122] on link "Si leaders" at bounding box center [61, 126] width 114 height 19
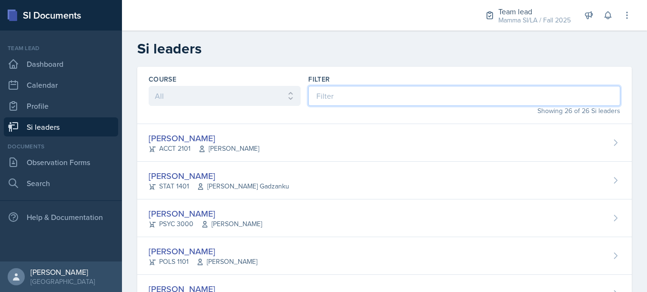
click at [325, 89] on input at bounding box center [464, 96] width 312 height 20
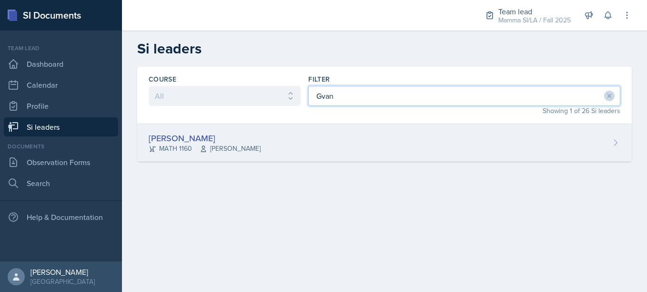
type input "Gvan"
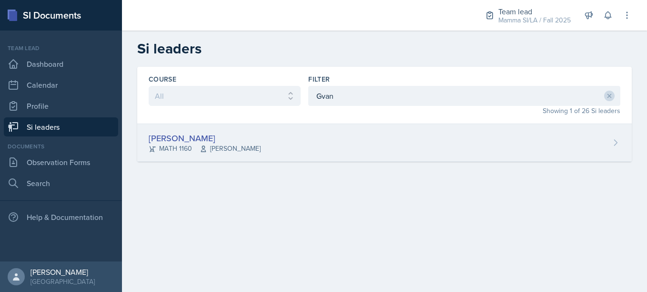
click at [298, 137] on div "[PERSON_NAME] MATH 1160 [PERSON_NAME]" at bounding box center [384, 143] width 495 height 38
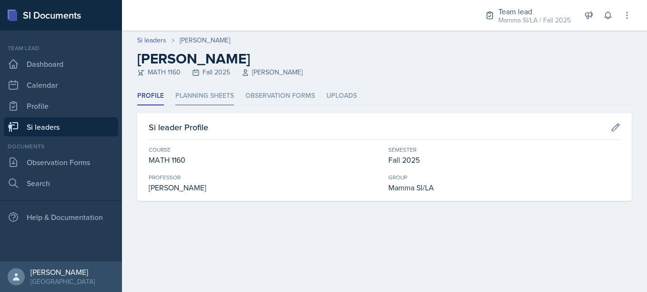
click at [206, 93] on li "Planning Sheets" at bounding box center [204, 96] width 59 height 19
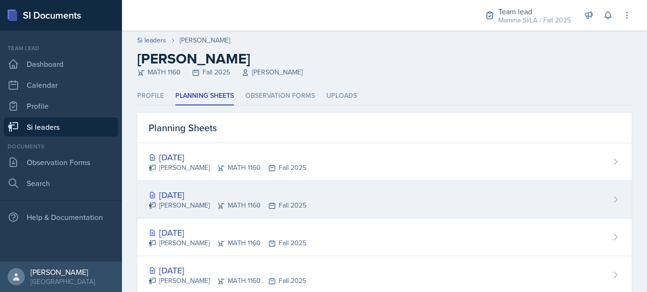
click at [240, 195] on div "[DATE]" at bounding box center [228, 194] width 158 height 13
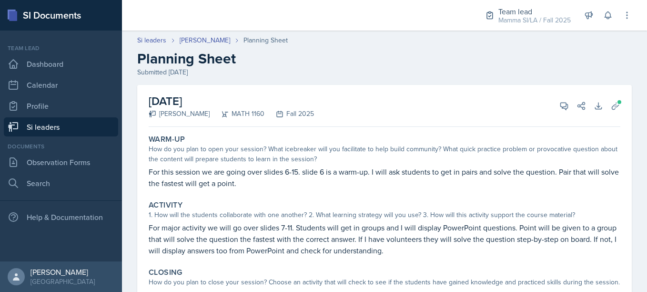
click at [100, 124] on link "Si leaders" at bounding box center [61, 126] width 114 height 19
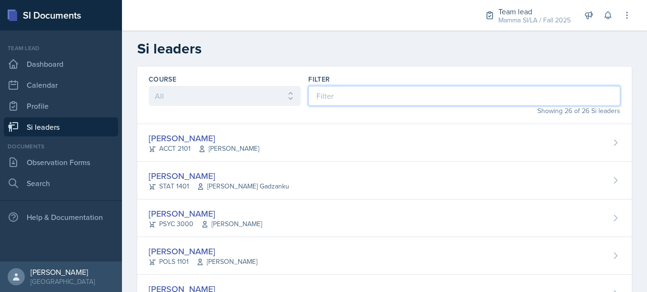
click at [337, 95] on input at bounding box center [464, 96] width 312 height 20
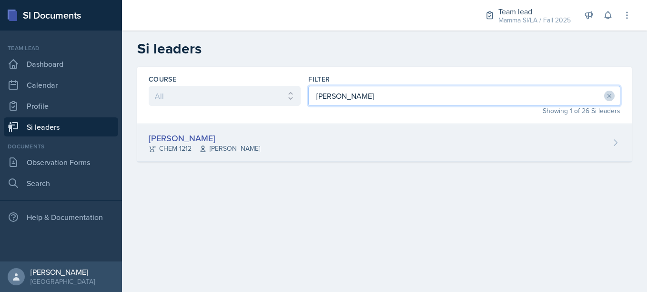
type input "[PERSON_NAME]"
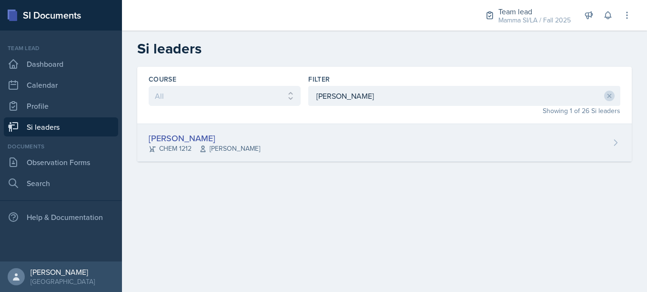
click at [286, 152] on div "[PERSON_NAME] CHEM 1212 [PERSON_NAME]" at bounding box center [384, 143] width 495 height 38
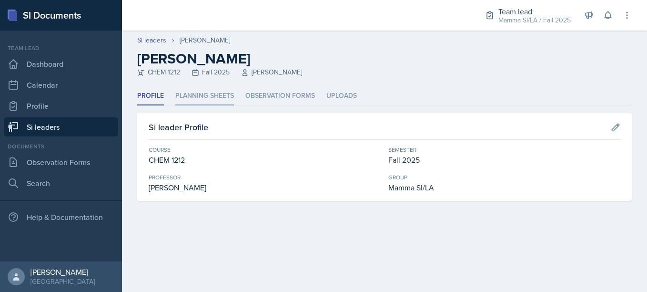
click at [227, 91] on li "Planning Sheets" at bounding box center [204, 96] width 59 height 19
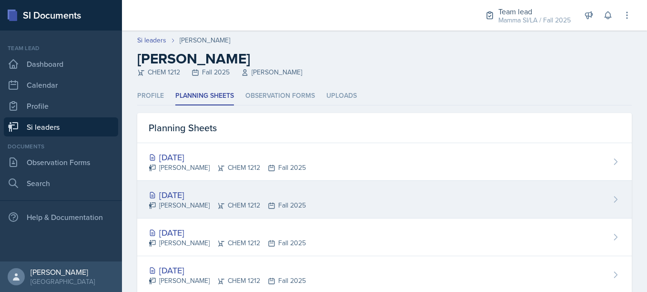
click at [272, 194] on div "[DATE]" at bounding box center [227, 194] width 157 height 13
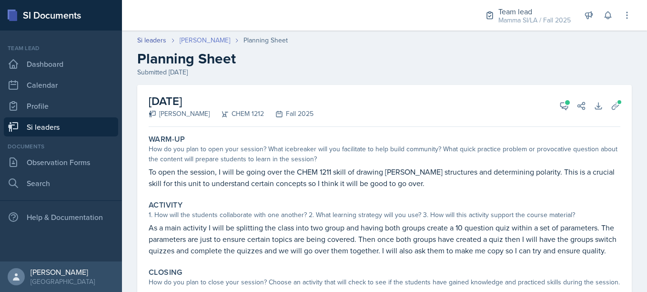
click at [195, 41] on link "[PERSON_NAME]" at bounding box center [205, 40] width 51 height 10
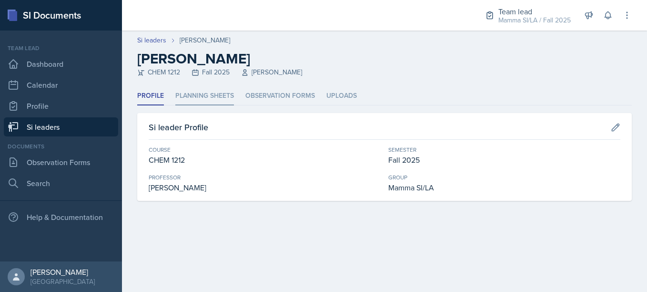
click at [196, 100] on li "Planning Sheets" at bounding box center [204, 96] width 59 height 19
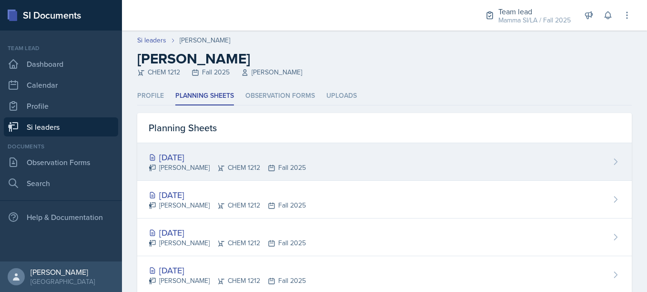
click at [289, 159] on div "[DATE] [PERSON_NAME] CHEM 1212 Fall 2025" at bounding box center [384, 162] width 495 height 38
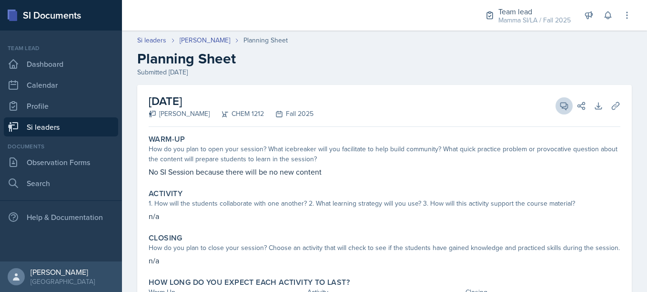
drag, startPoint x: 551, startPoint y: 113, endPoint x: 559, endPoint y: 108, distance: 9.8
click at [559, 108] on div "[DATE] [PERSON_NAME] CHEM 1212 Fall 2025 View Comments Comments Send Share Down…" at bounding box center [385, 106] width 472 height 42
click at [561, 108] on icon at bounding box center [564, 106] width 7 height 7
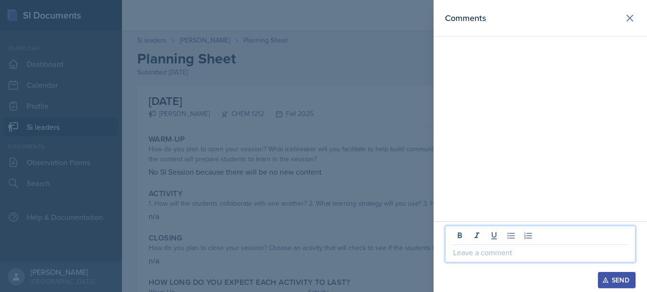
click at [518, 250] on p at bounding box center [540, 252] width 175 height 11
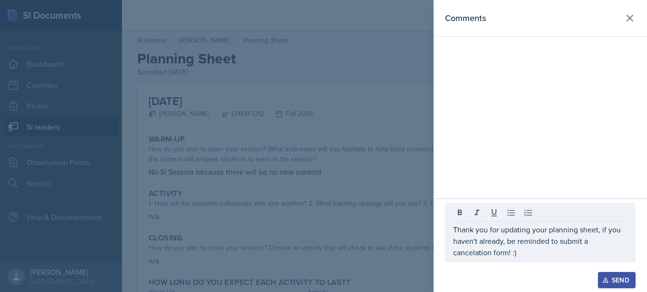
click at [617, 277] on div "Send" at bounding box center [617, 280] width 25 height 8
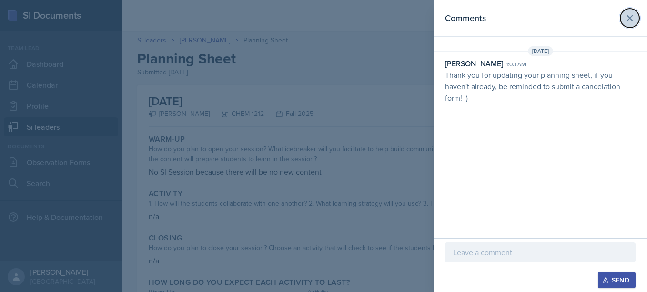
click at [637, 22] on button at bounding box center [630, 18] width 19 height 19
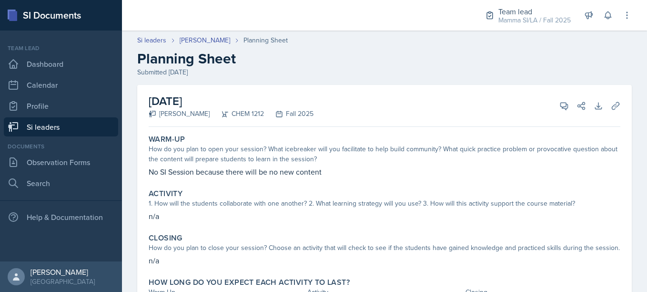
click at [82, 128] on link "Si leaders" at bounding box center [61, 126] width 114 height 19
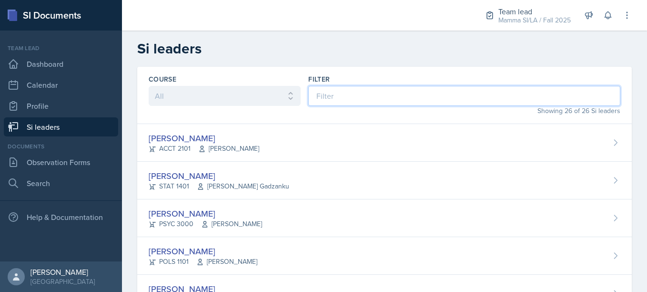
click at [347, 99] on input at bounding box center [464, 96] width 312 height 20
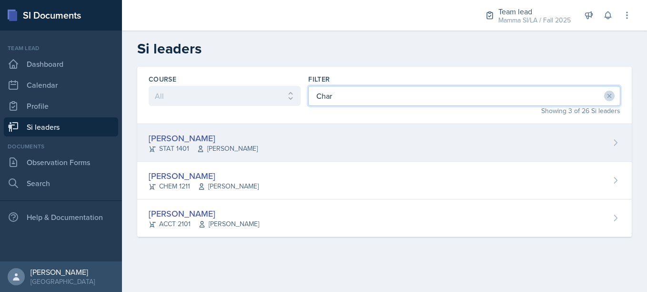
type input "Char"
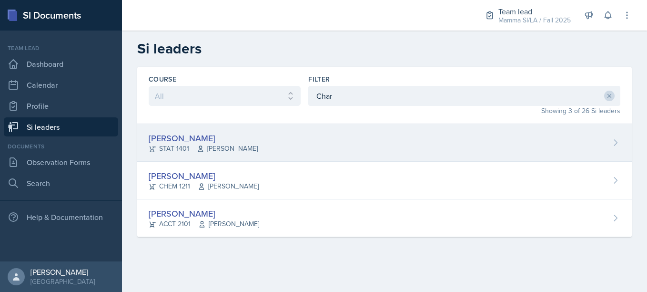
click at [292, 146] on div "[PERSON_NAME] STAT 1401 [PERSON_NAME]" at bounding box center [384, 143] width 495 height 38
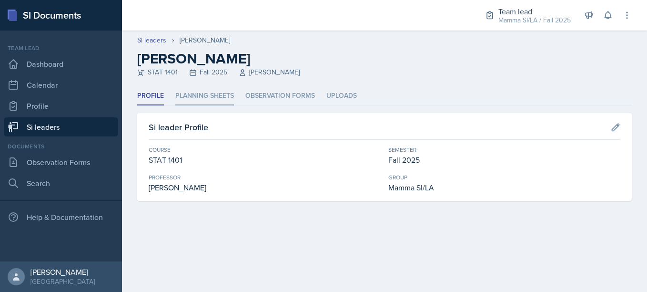
click at [221, 92] on li "Planning Sheets" at bounding box center [204, 96] width 59 height 19
